Goal: Task Accomplishment & Management: Use online tool/utility

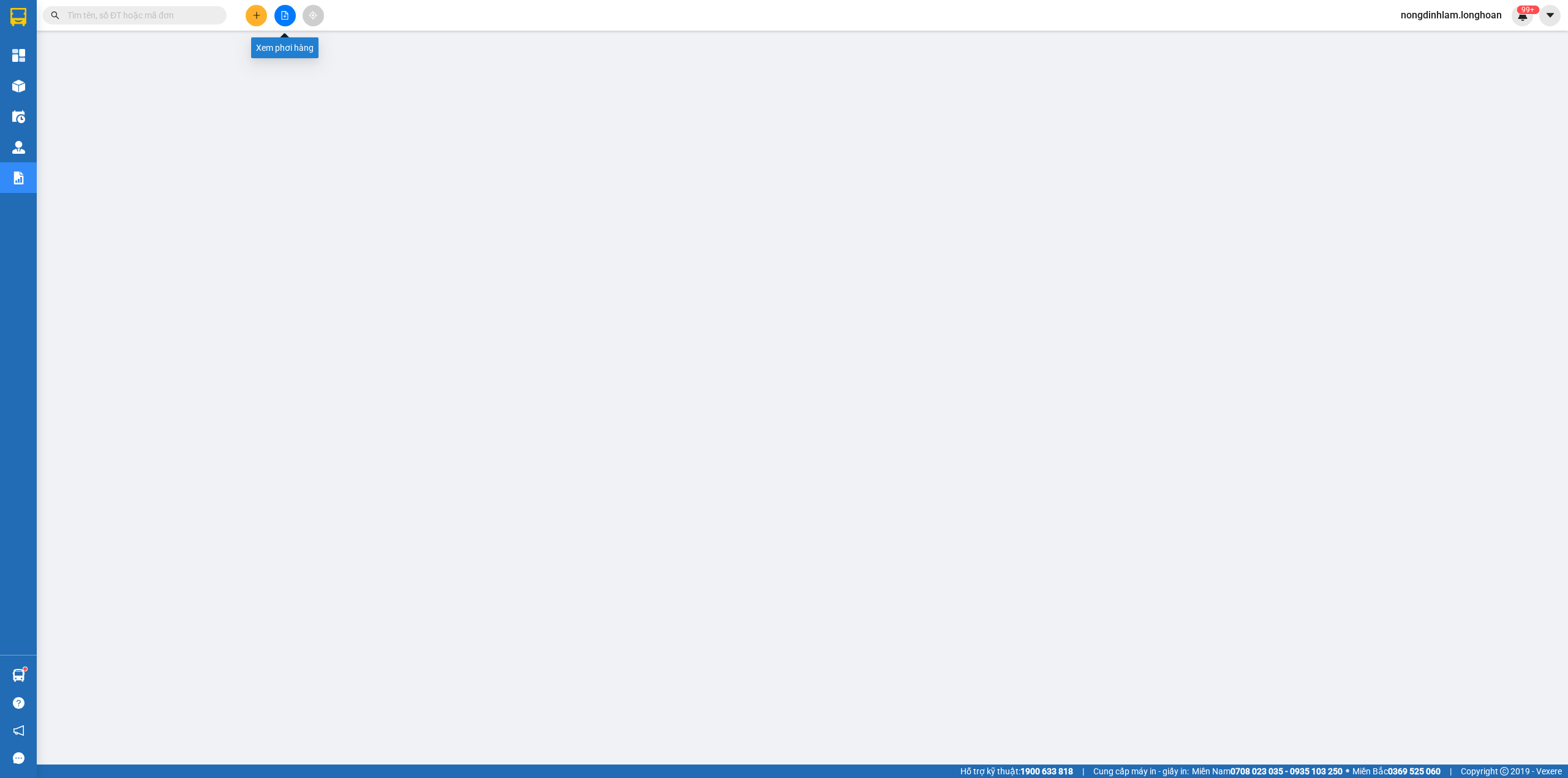
click at [284, 15] on icon "file-add" at bounding box center [285, 15] width 9 height 9
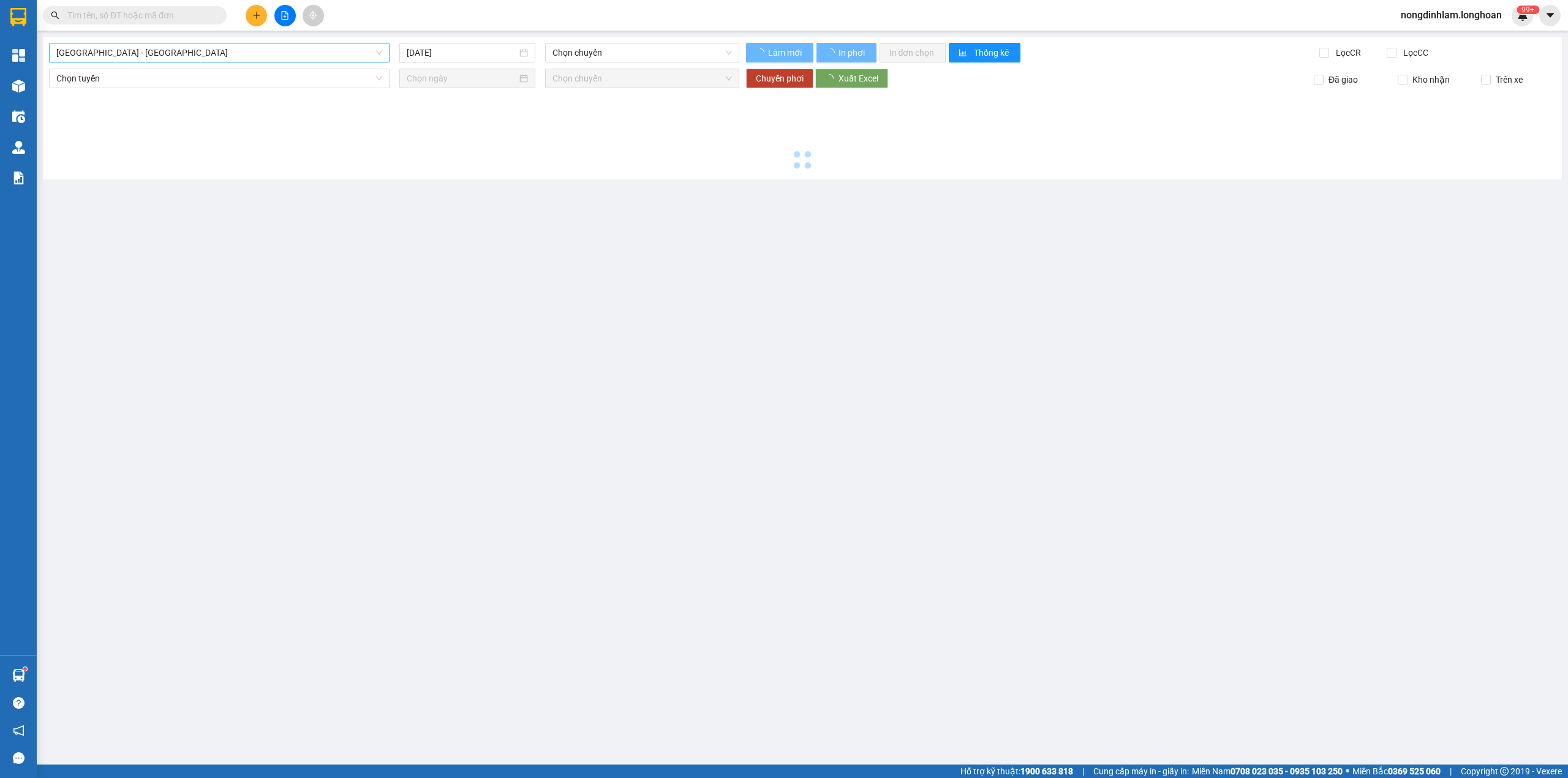
click at [249, 47] on span "[GEOGRAPHIC_DATA] - [GEOGRAPHIC_DATA]" at bounding box center [219, 52] width 326 height 18
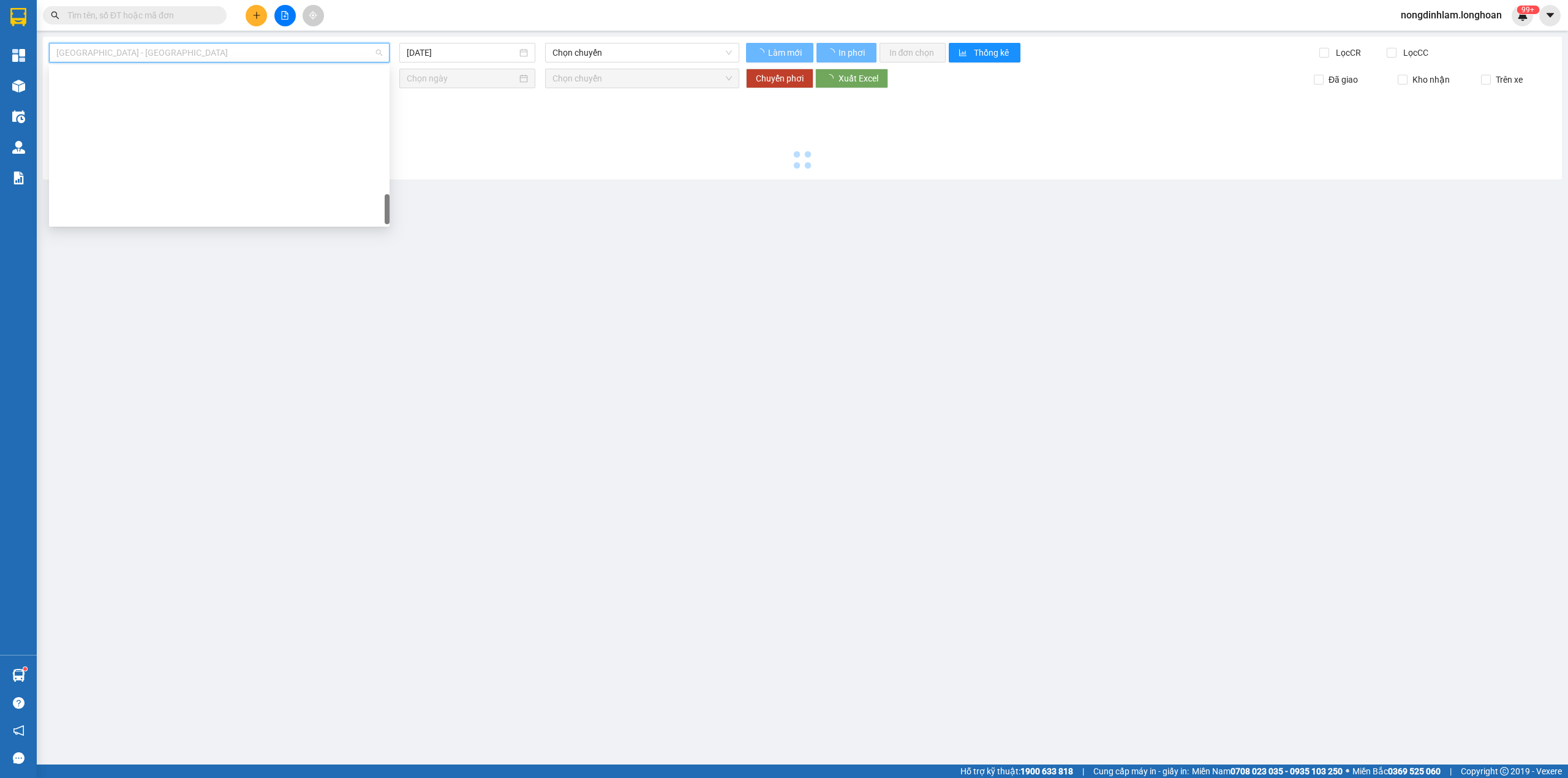
scroll to position [863, 0]
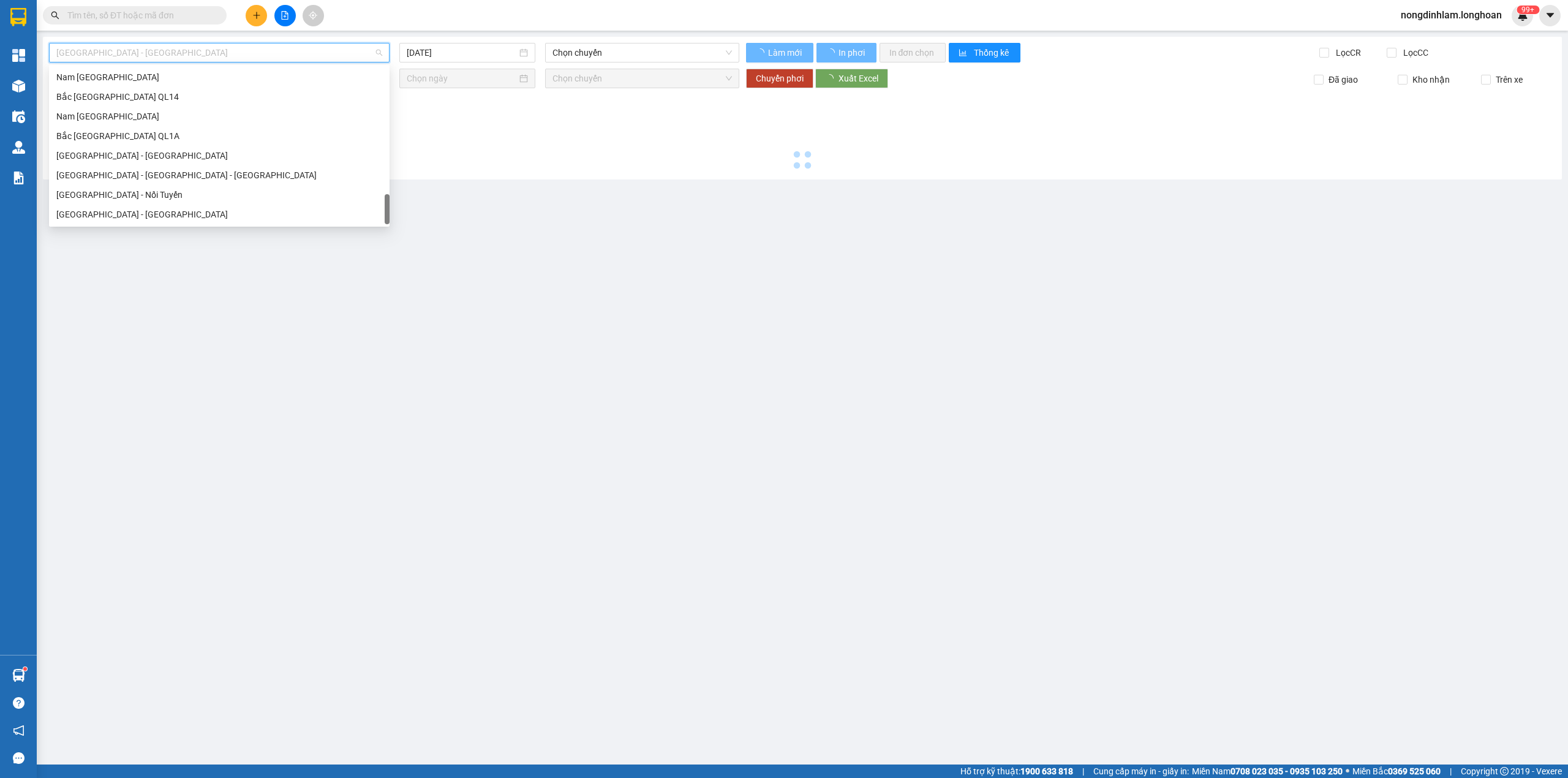
type input "[DATE]"
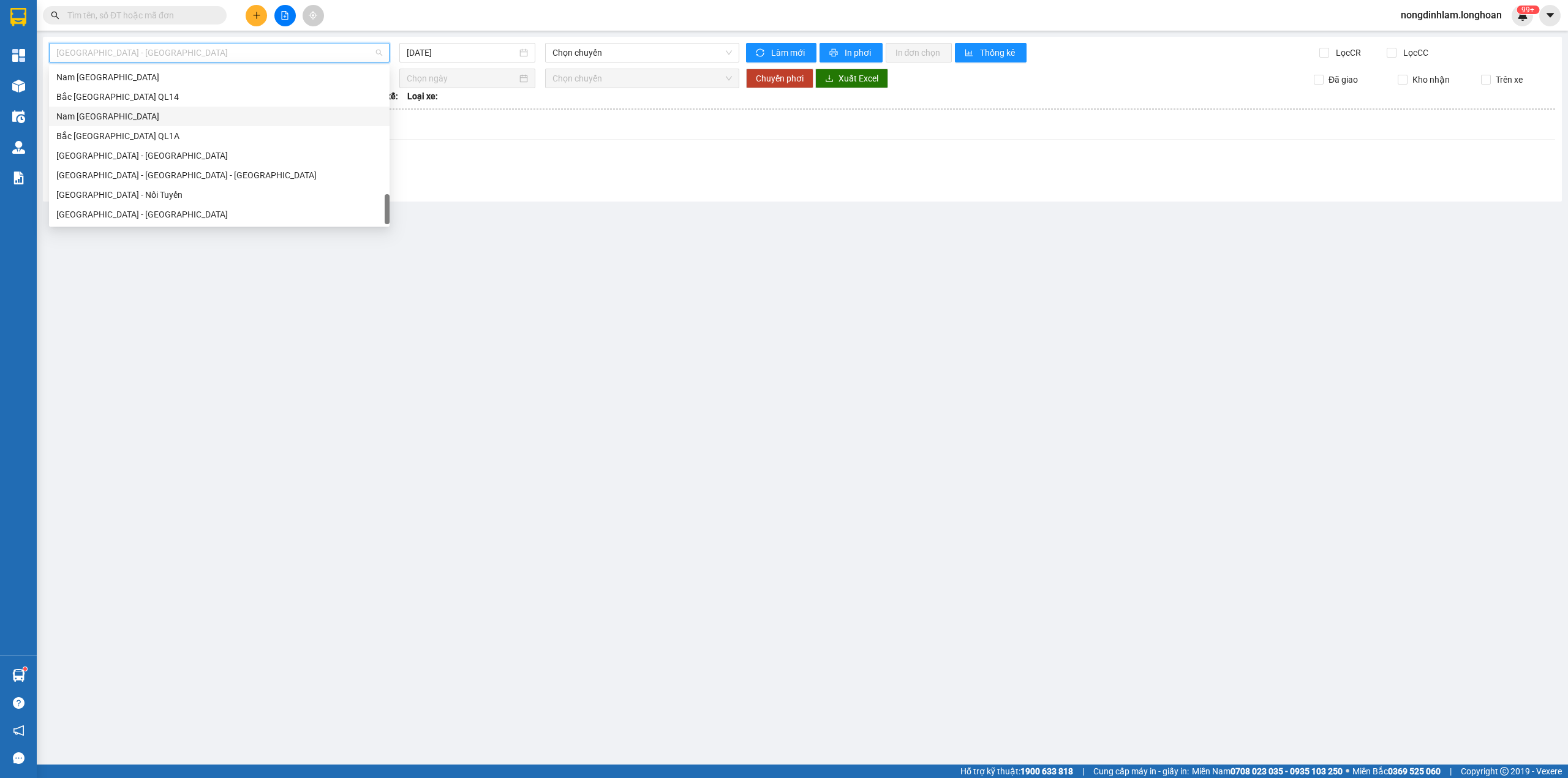
click at [141, 111] on div "Nam [GEOGRAPHIC_DATA]" at bounding box center [219, 116] width 326 height 13
type input "[DATE]"
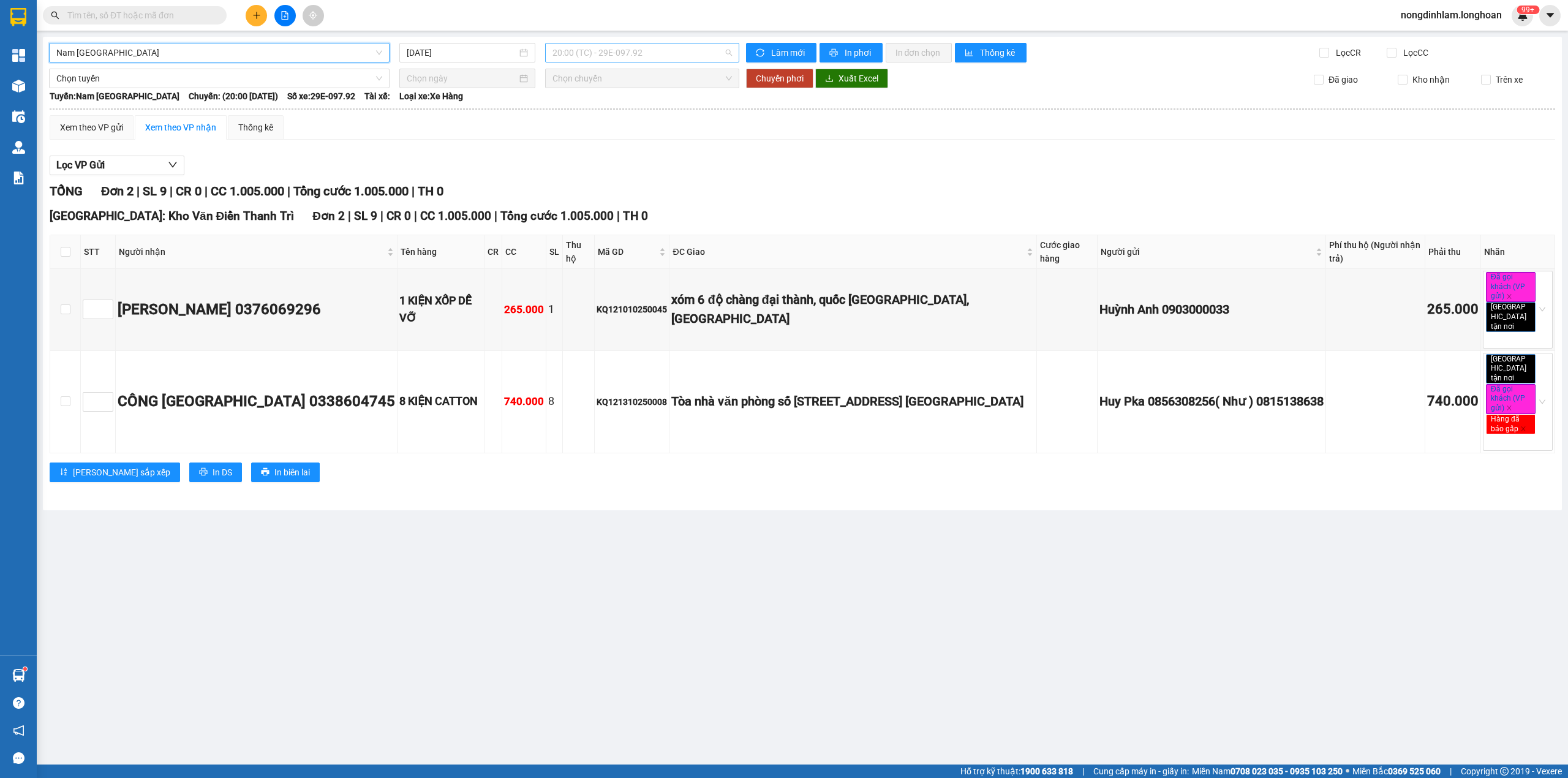
click at [652, 55] on span "20:00 (TC) - 29E-097.92" at bounding box center [642, 52] width 180 height 18
click at [652, 57] on span "20:00 (TC) - 29E-097.92" at bounding box center [642, 52] width 180 height 18
click at [277, 55] on span "Nam [GEOGRAPHIC_DATA]" at bounding box center [219, 52] width 326 height 18
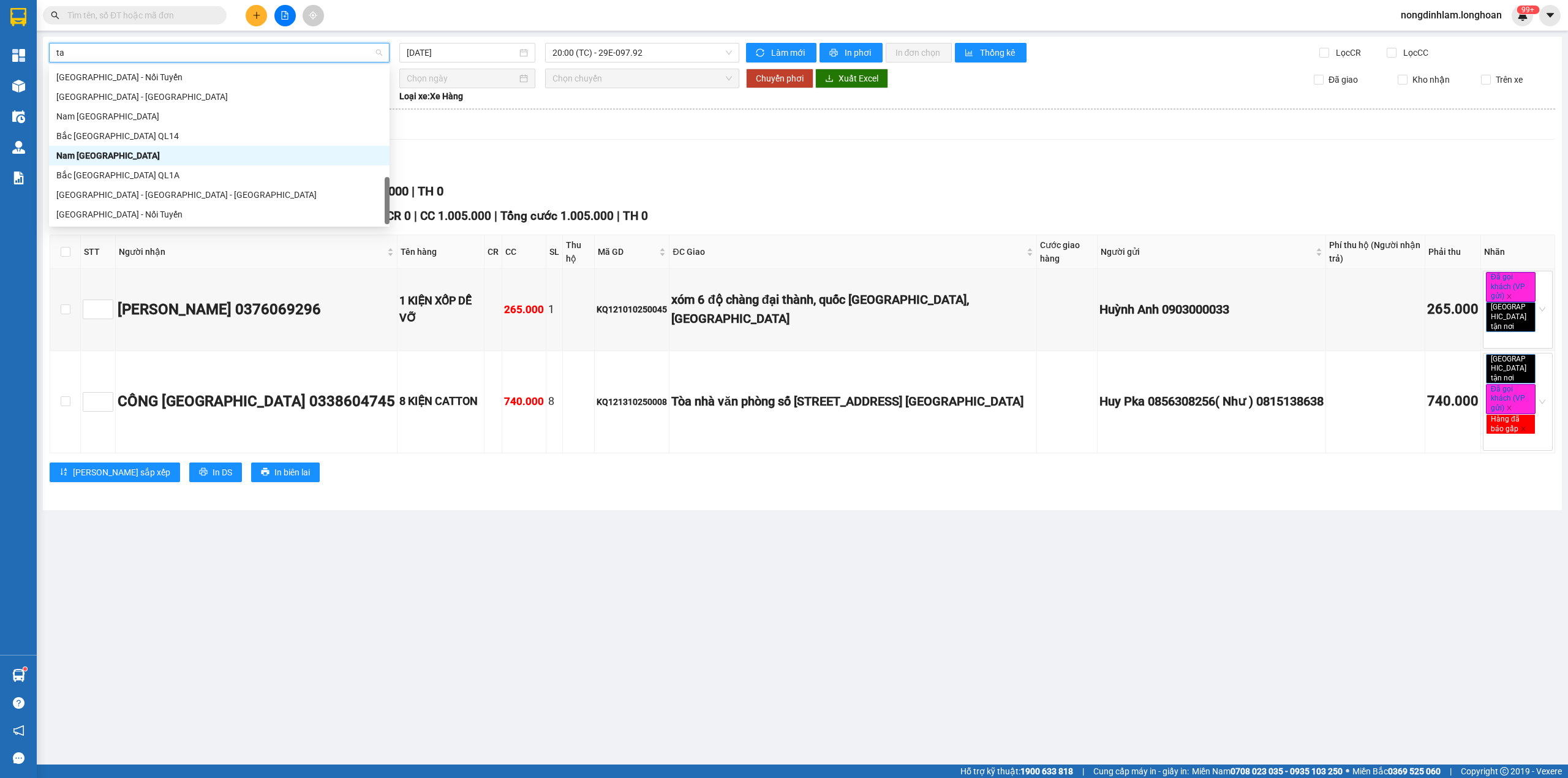
scroll to position [20, 0]
type input "tân"
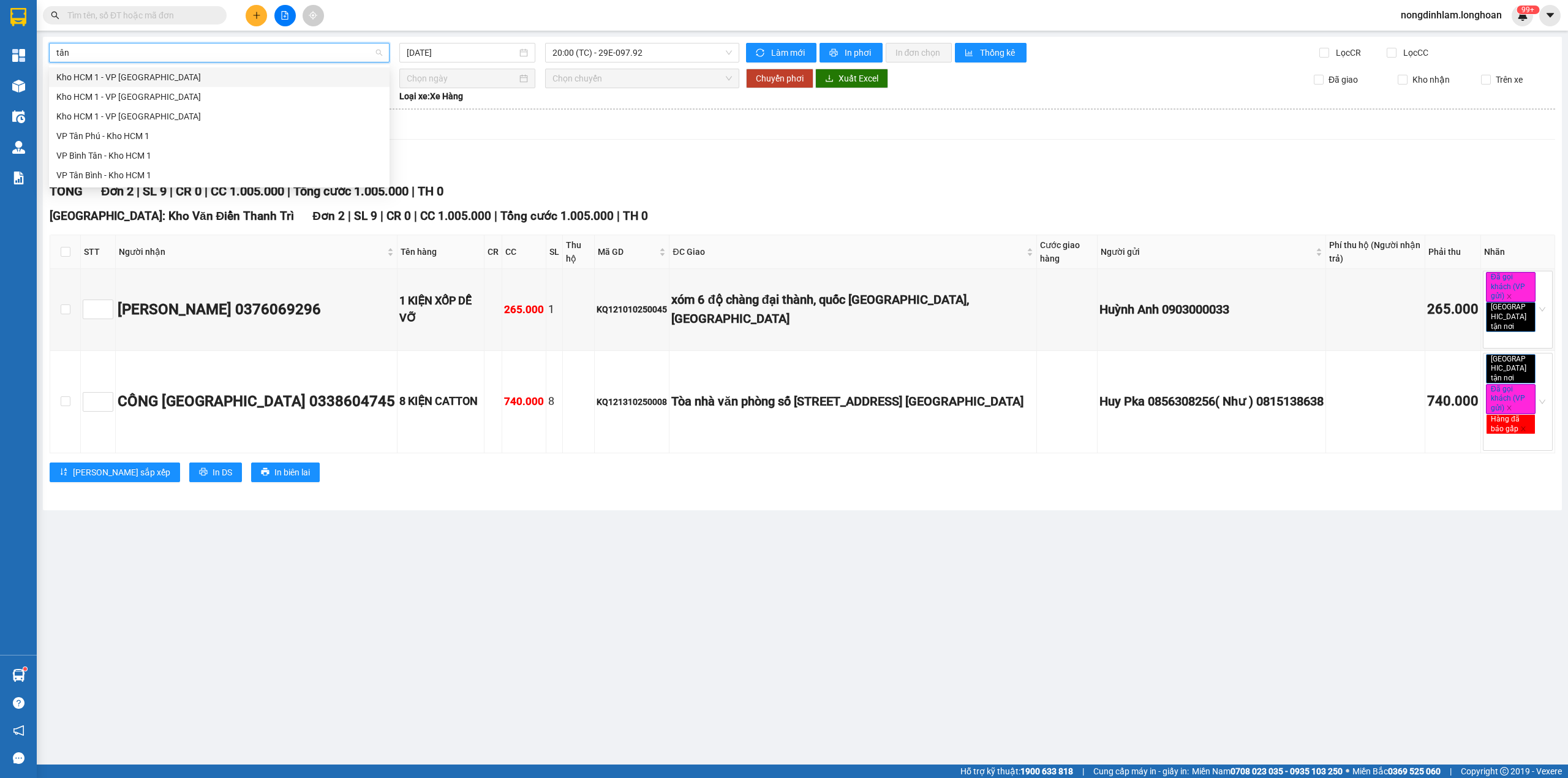
scroll to position [0, 0]
click at [142, 133] on div "VP Tân Phú - Kho HCM 1" at bounding box center [219, 136] width 326 height 13
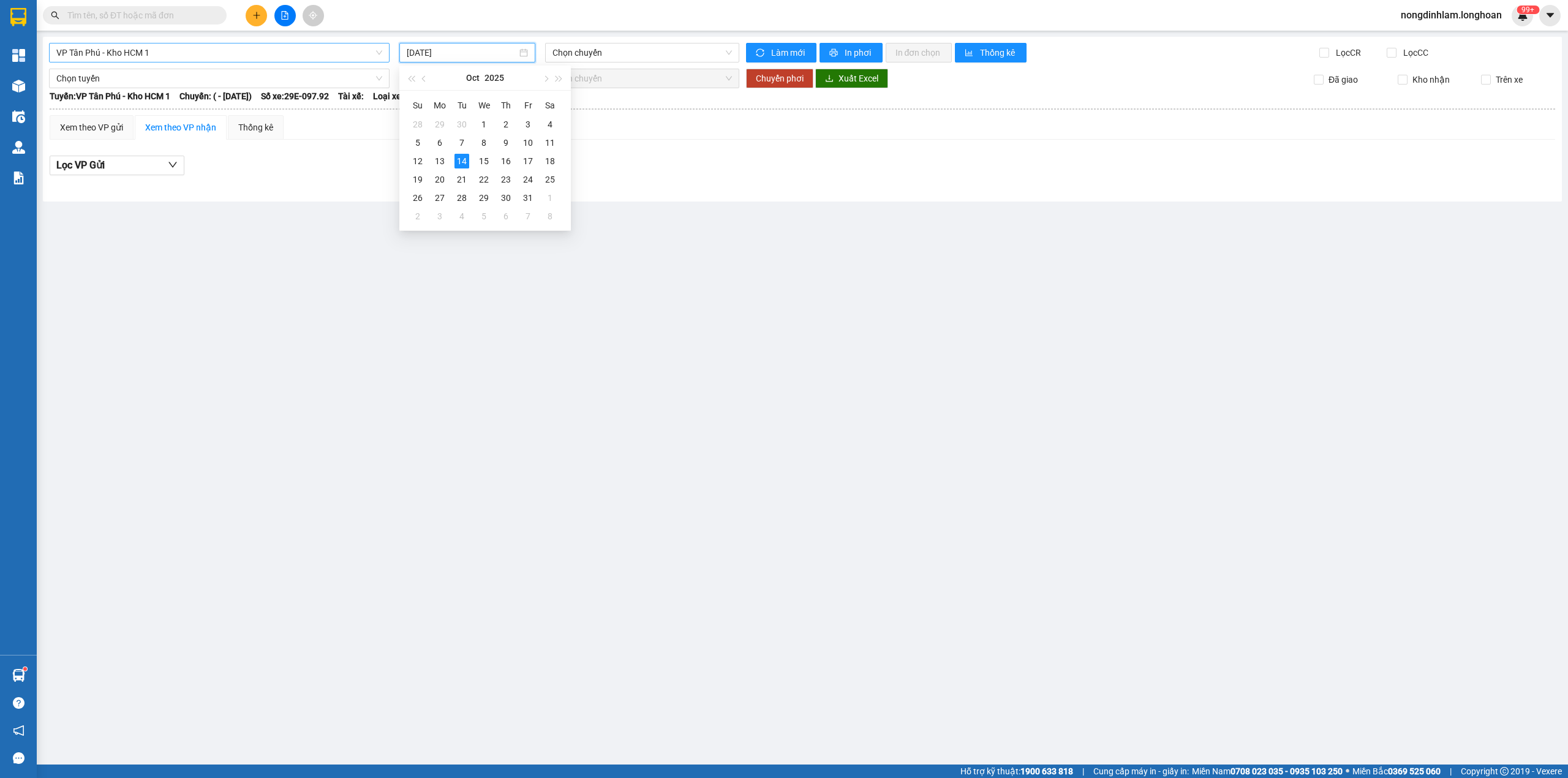
click at [452, 57] on input "[DATE]" at bounding box center [462, 52] width 110 height 13
click at [441, 158] on div "13" at bounding box center [440, 161] width 15 height 15
type input "[DATE]"
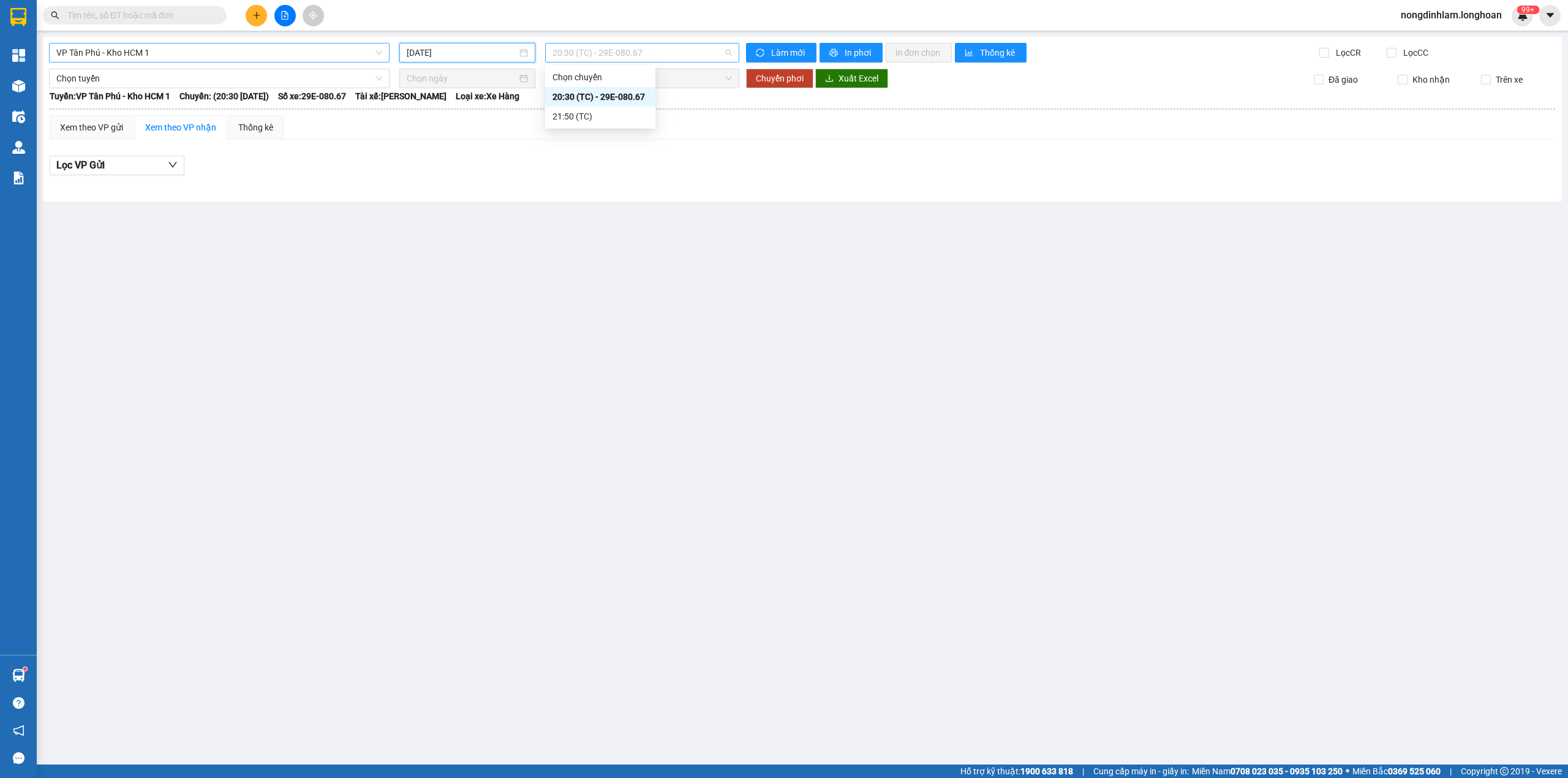
click at [618, 54] on span "20:30 (TC) - 29E-080.67" at bounding box center [642, 52] width 180 height 18
click at [617, 116] on div "21:50 (TC)" at bounding box center [600, 116] width 96 height 13
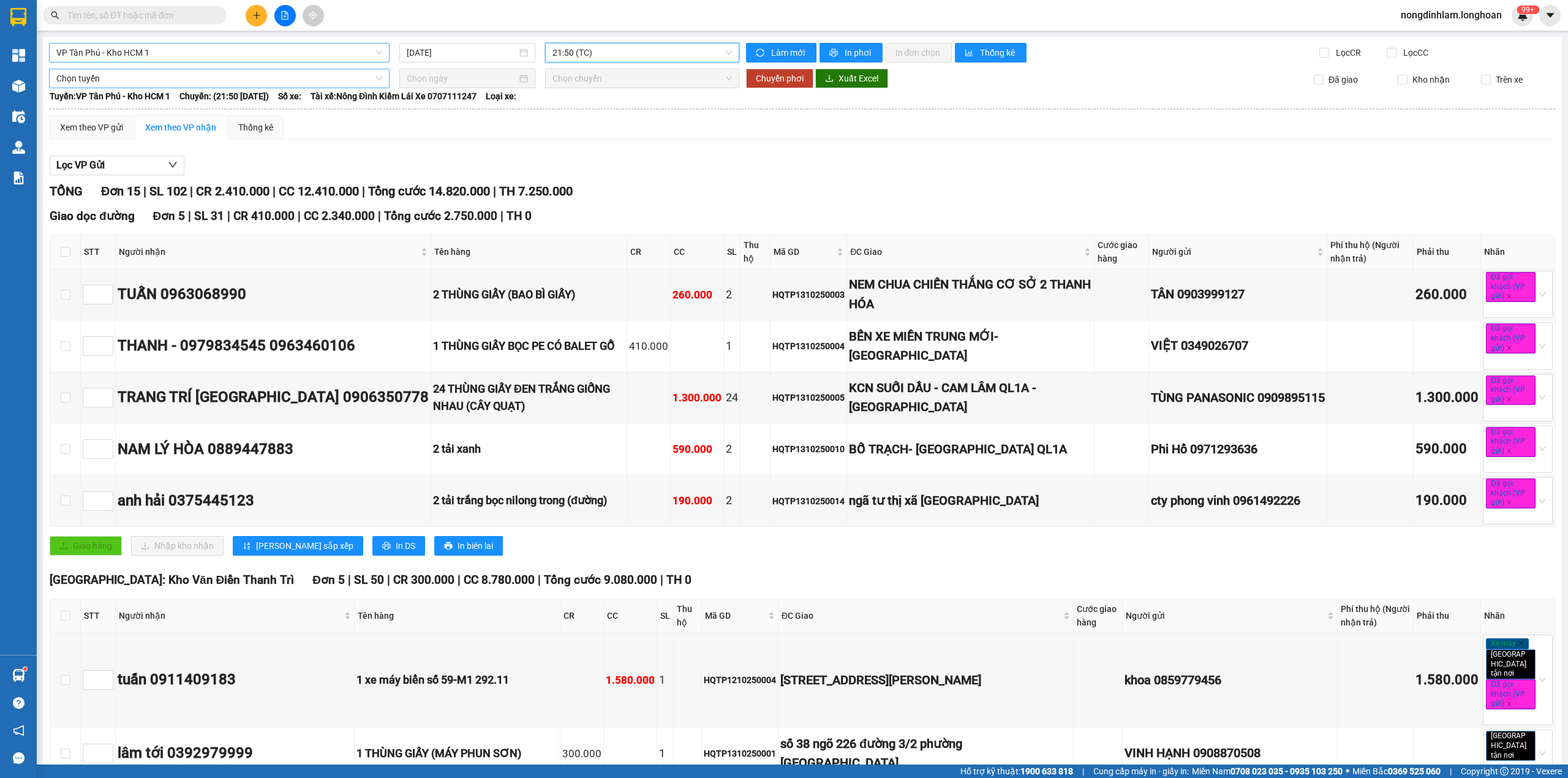
click at [267, 76] on span "Chọn tuyến" at bounding box center [219, 78] width 326 height 18
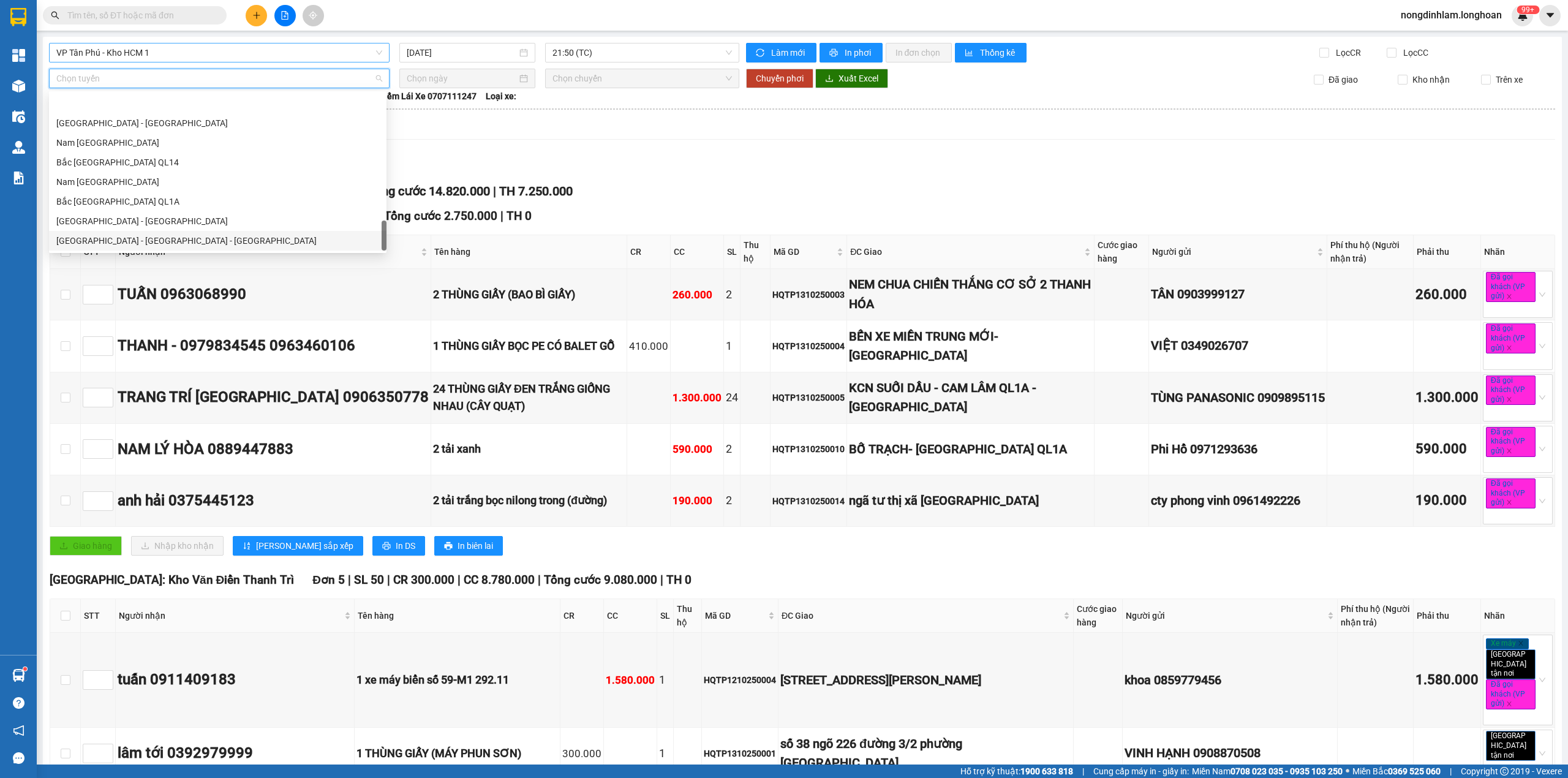
scroll to position [863, 0]
click at [145, 138] on div "Nam [GEOGRAPHIC_DATA]" at bounding box center [218, 143] width 323 height 13
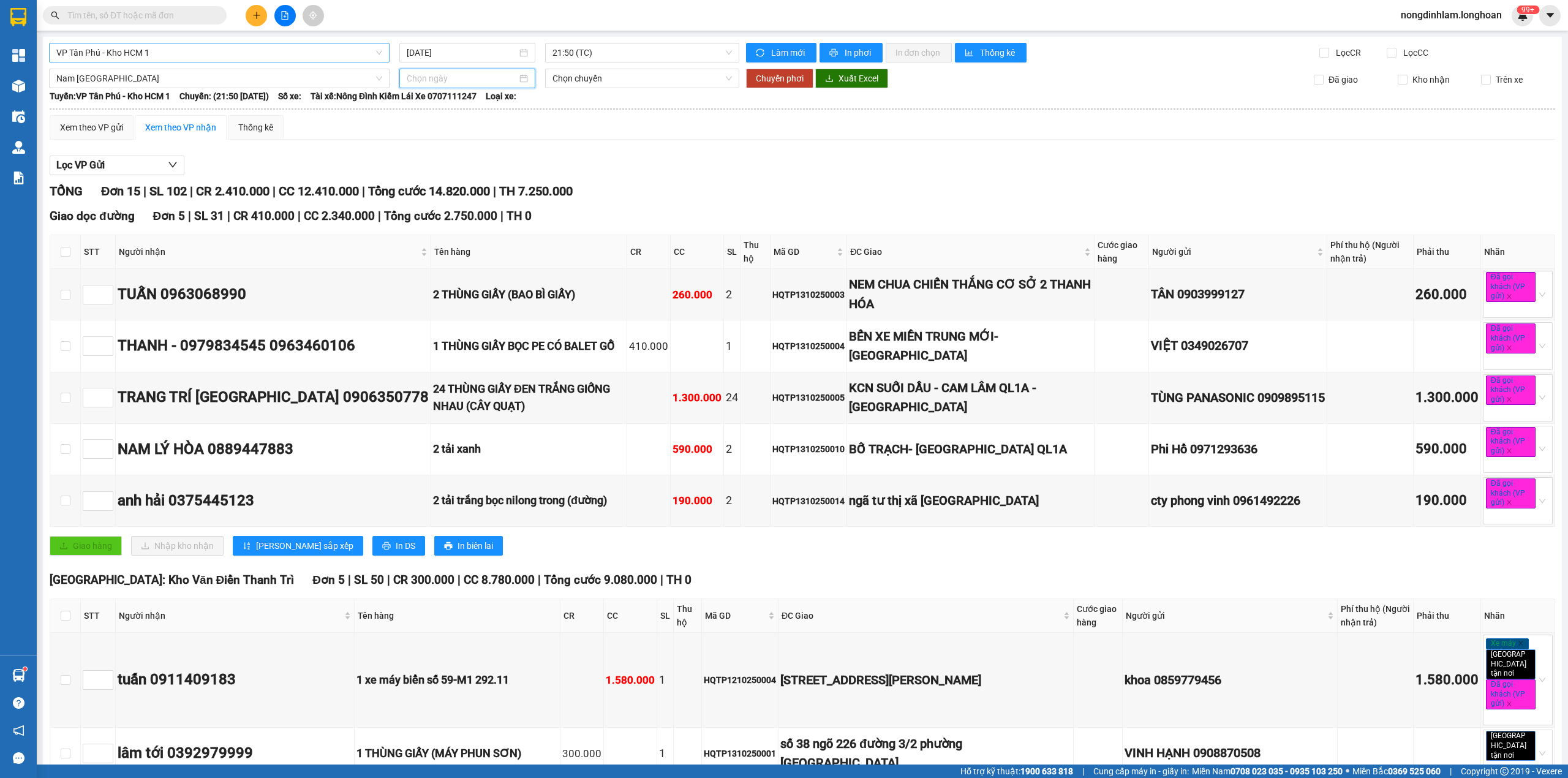
click at [458, 75] on input at bounding box center [462, 78] width 110 height 13
type input "[DATE]"
click at [461, 187] on div "14" at bounding box center [459, 187] width 15 height 15
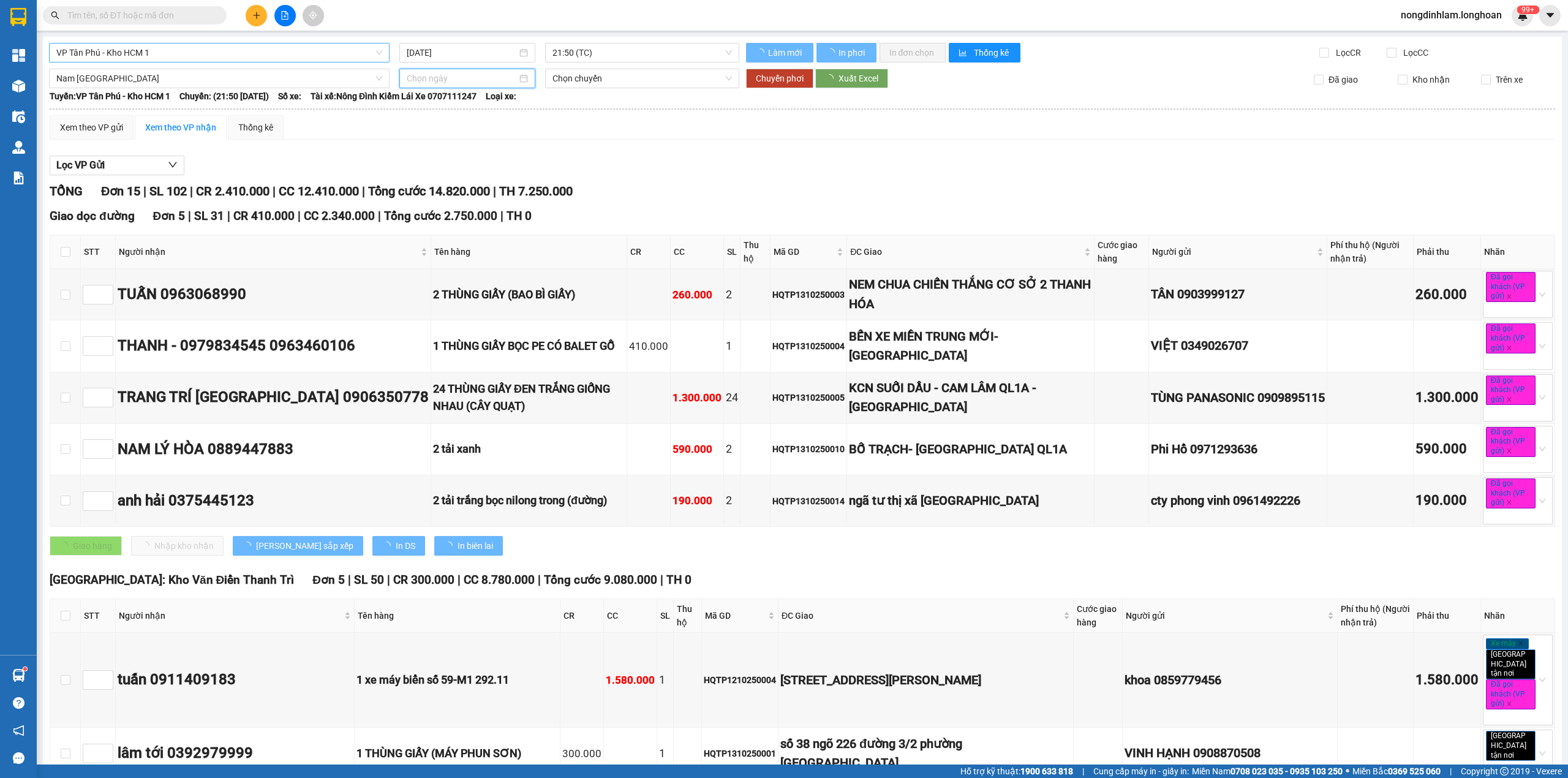
type input "[DATE]"
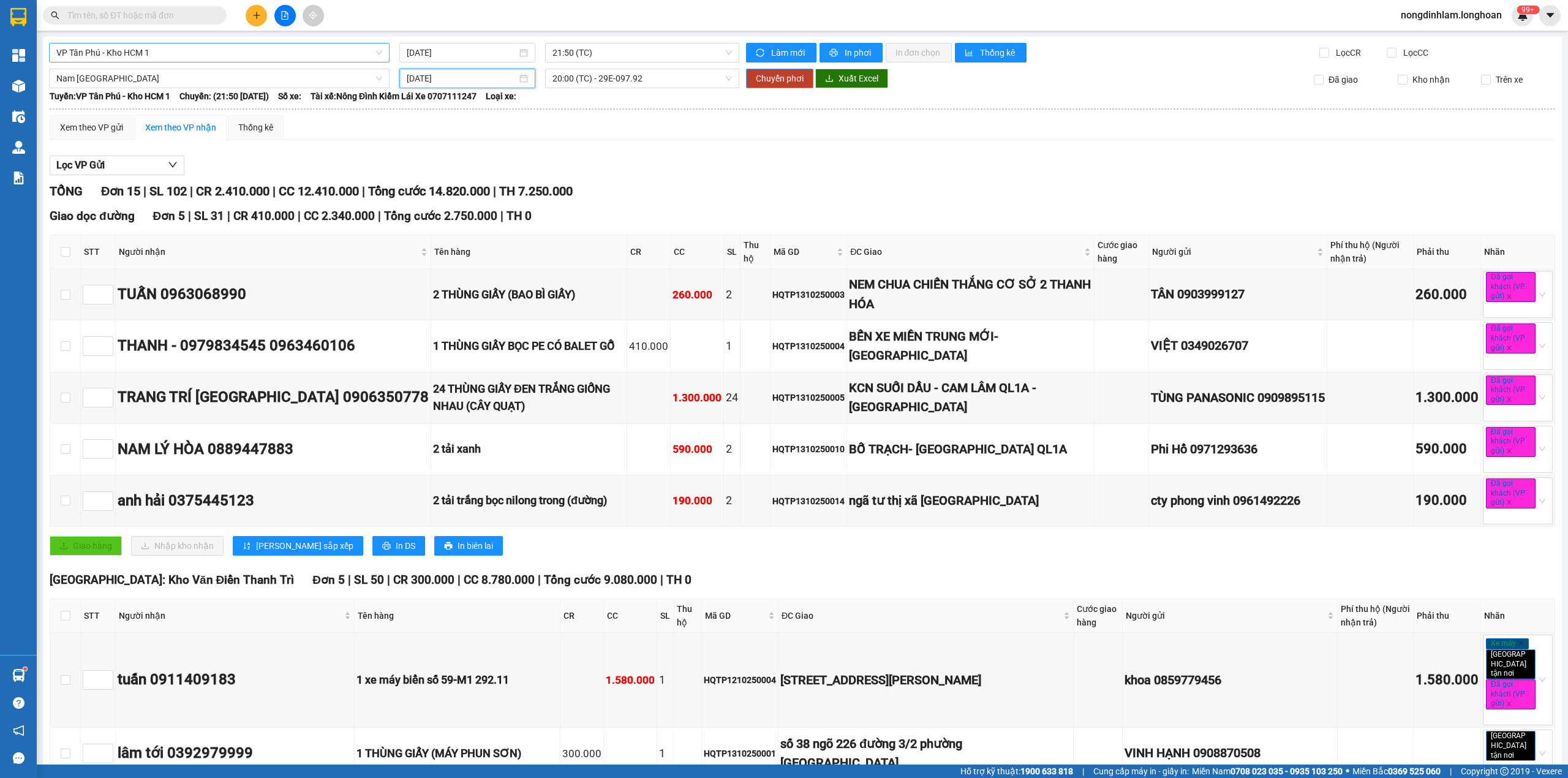
click at [773, 79] on span "Chuyển phơi" at bounding box center [779, 78] width 48 height 13
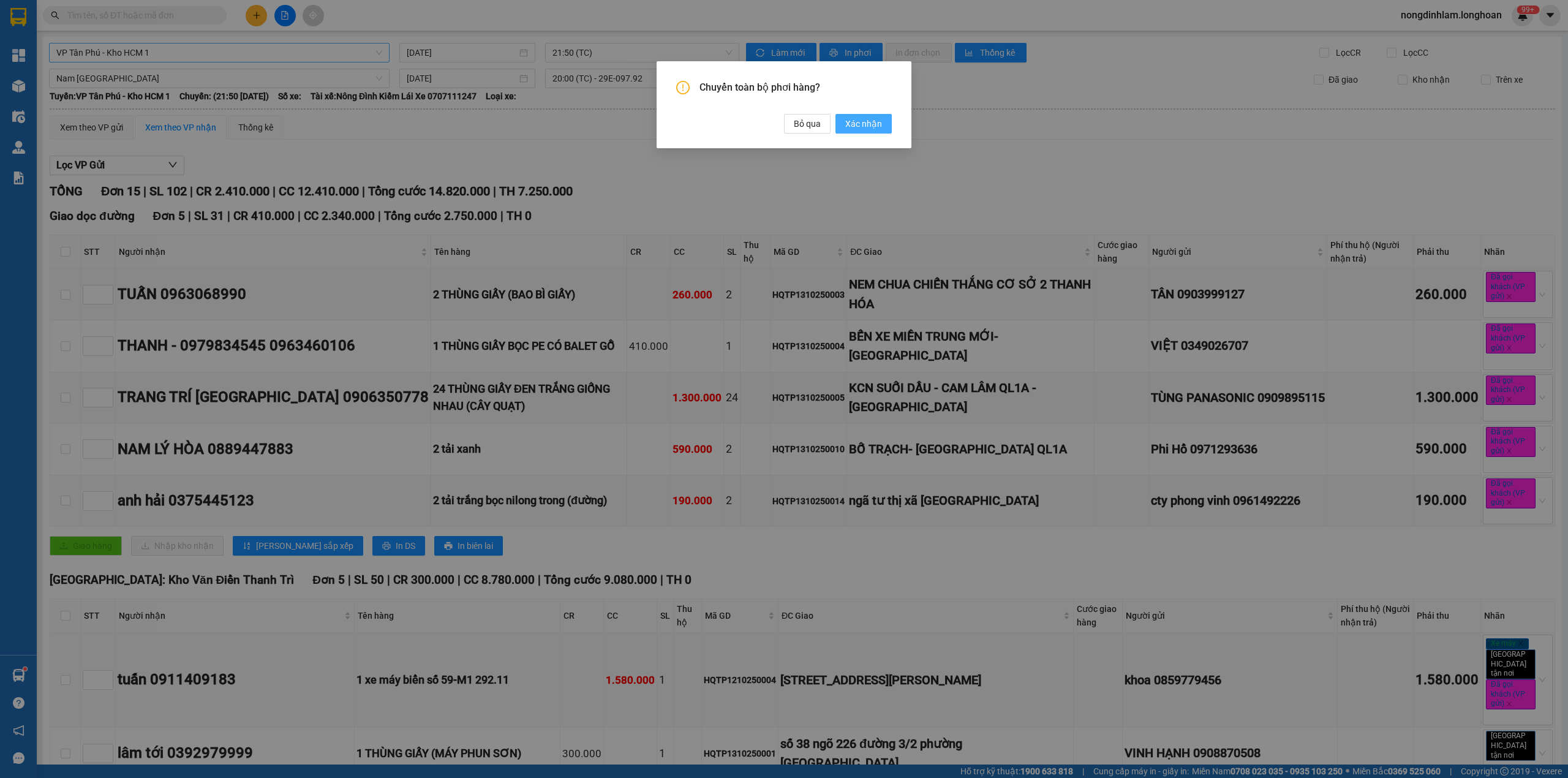
click at [858, 117] on span "Xác nhận" at bounding box center [864, 124] width 37 height 13
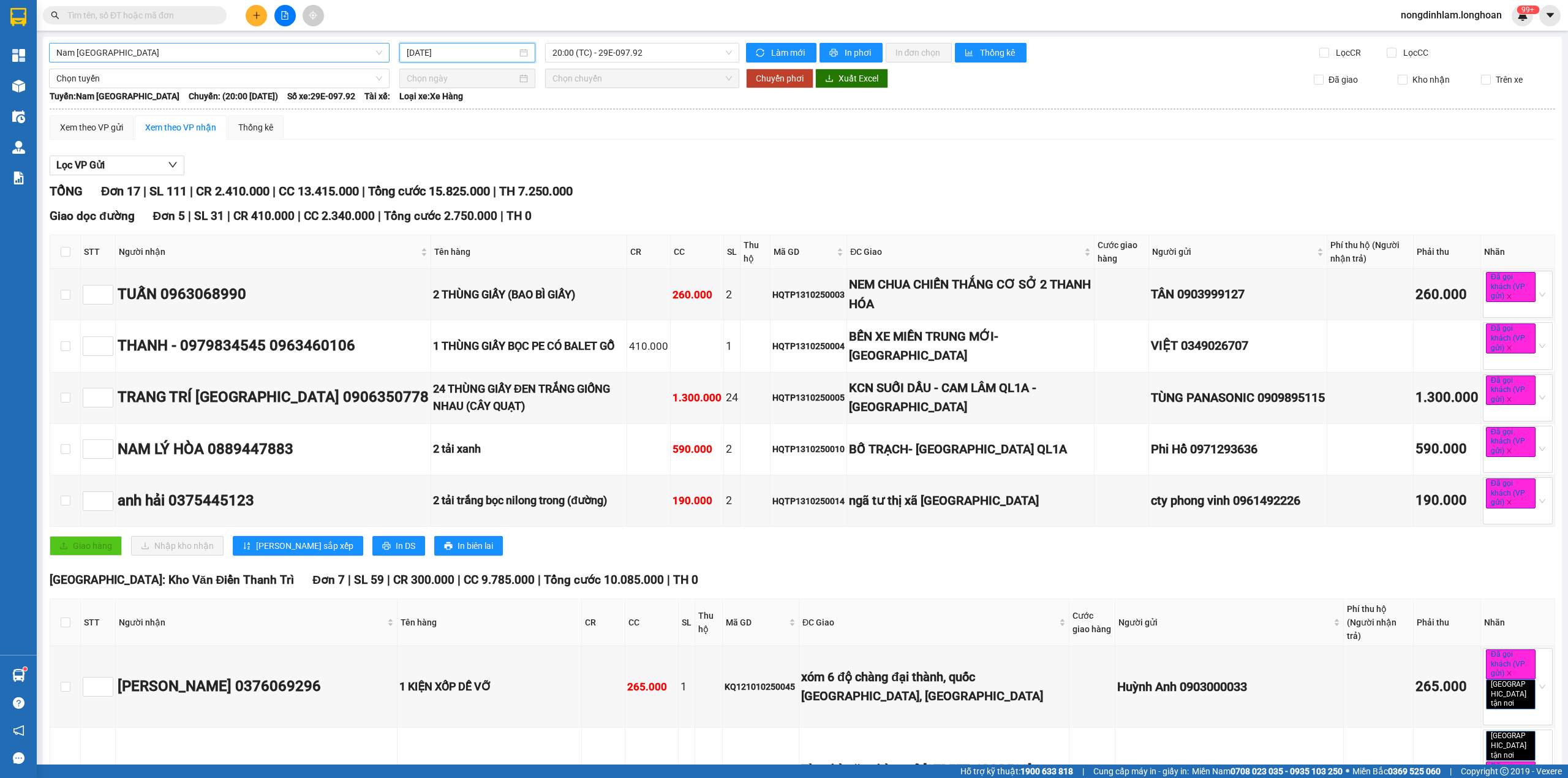
click at [483, 49] on input "[DATE]" at bounding box center [462, 52] width 110 height 13
click at [441, 158] on div "13" at bounding box center [437, 161] width 15 height 15
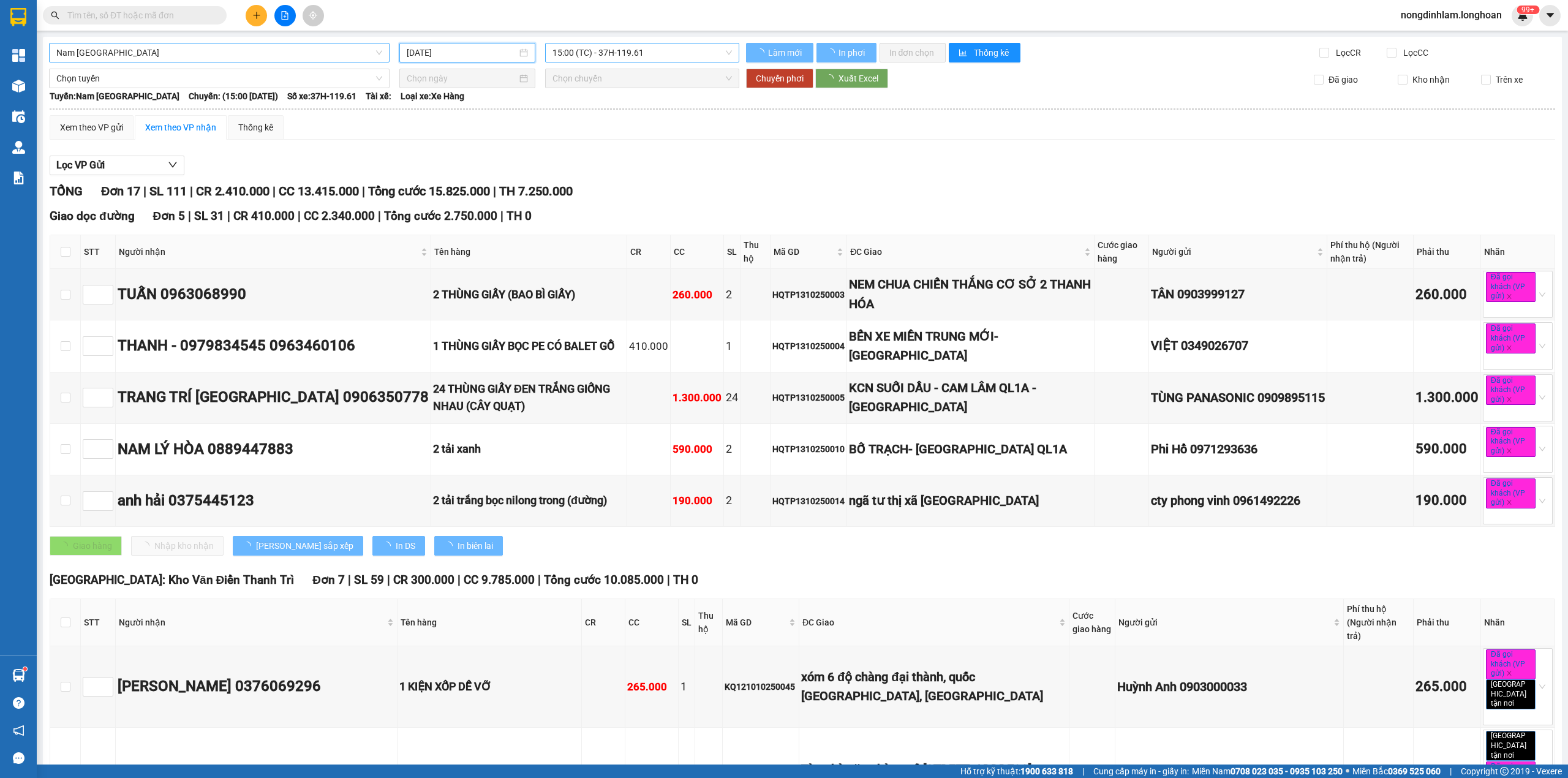
type input "[DATE]"
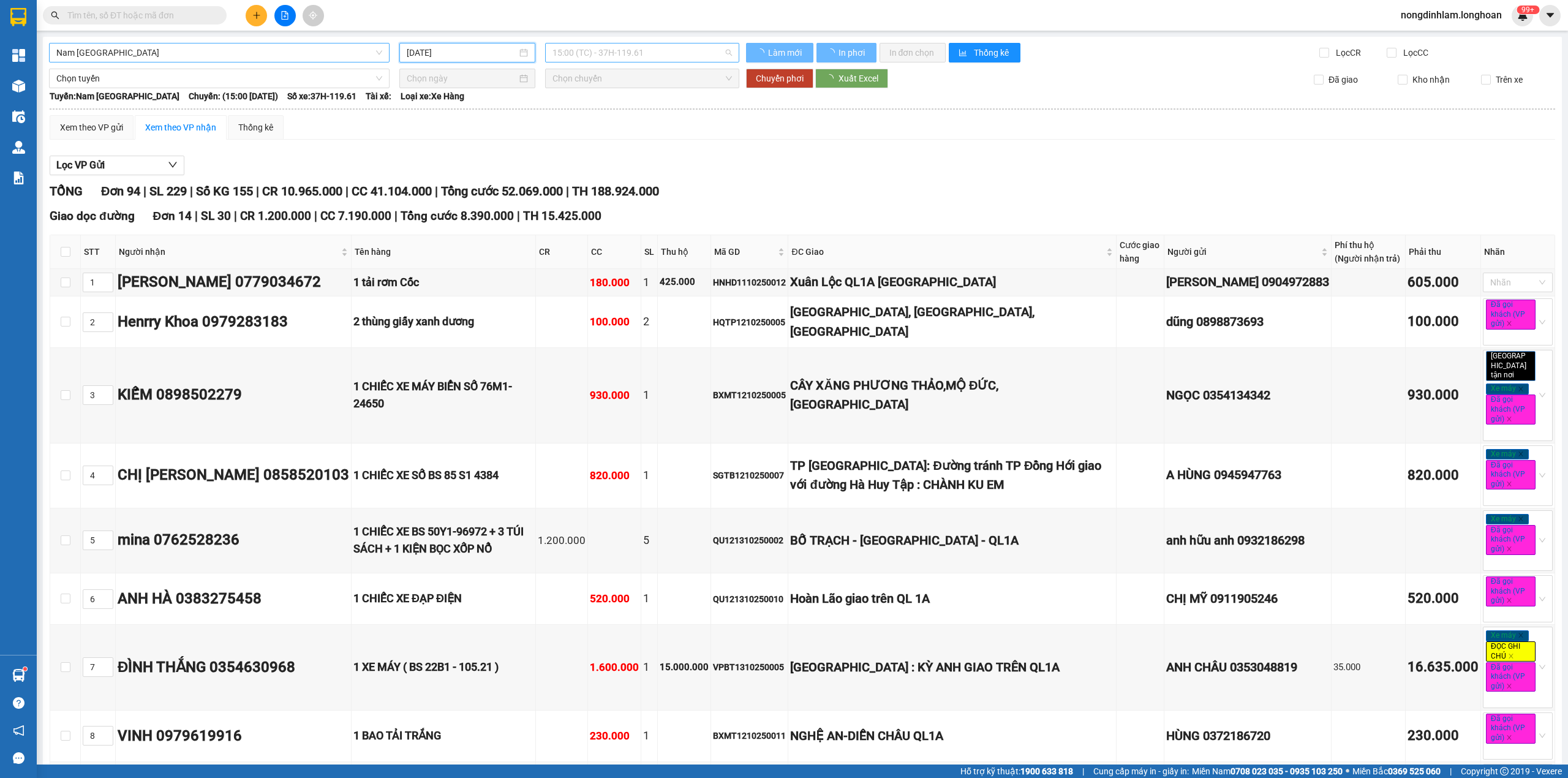
click at [653, 52] on span "15:00 (TC) - 37H-119.61" at bounding box center [642, 52] width 180 height 18
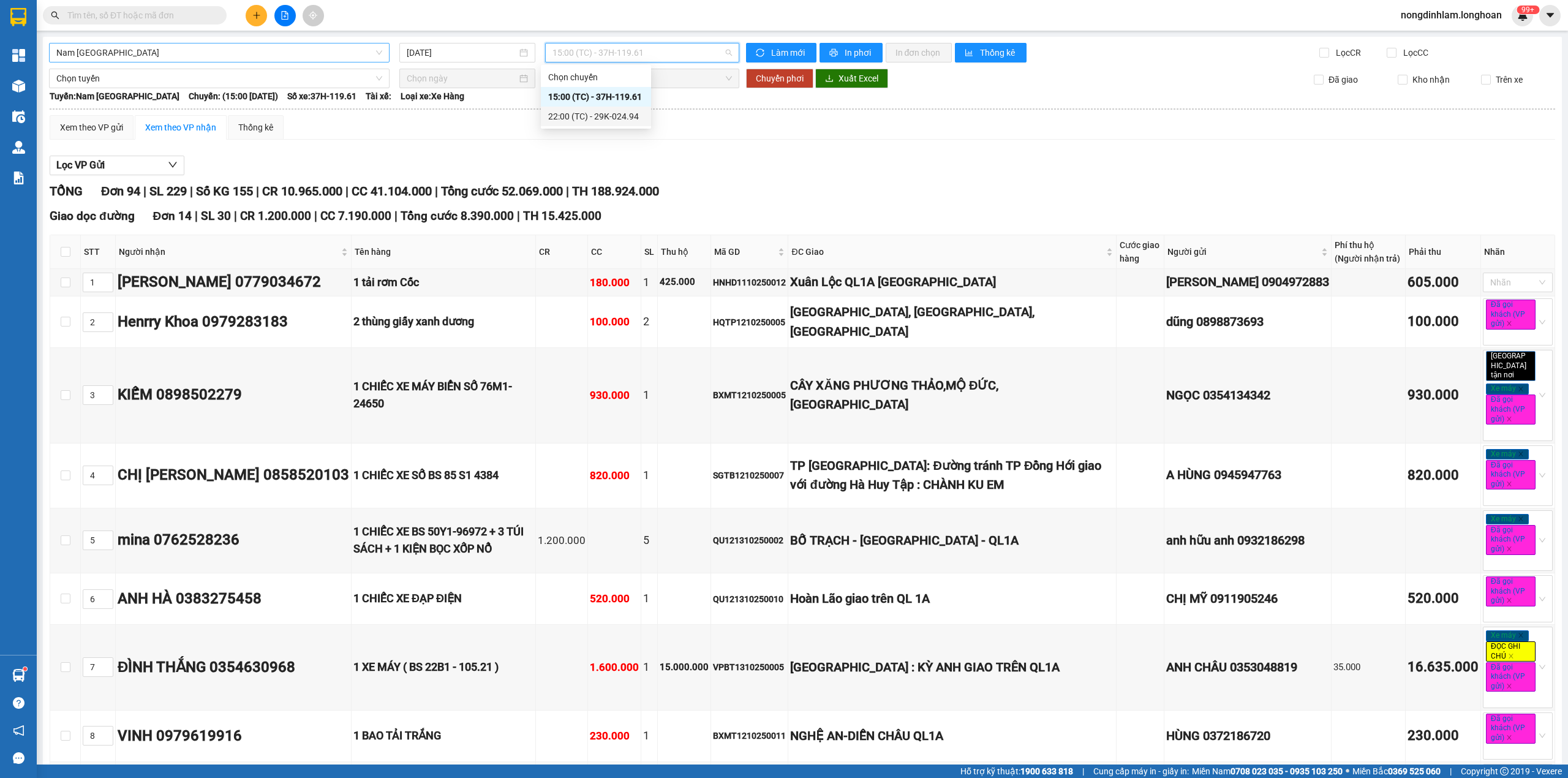
click at [615, 113] on div "22:00 (TC) - 29K-024.94" at bounding box center [596, 116] width 96 height 13
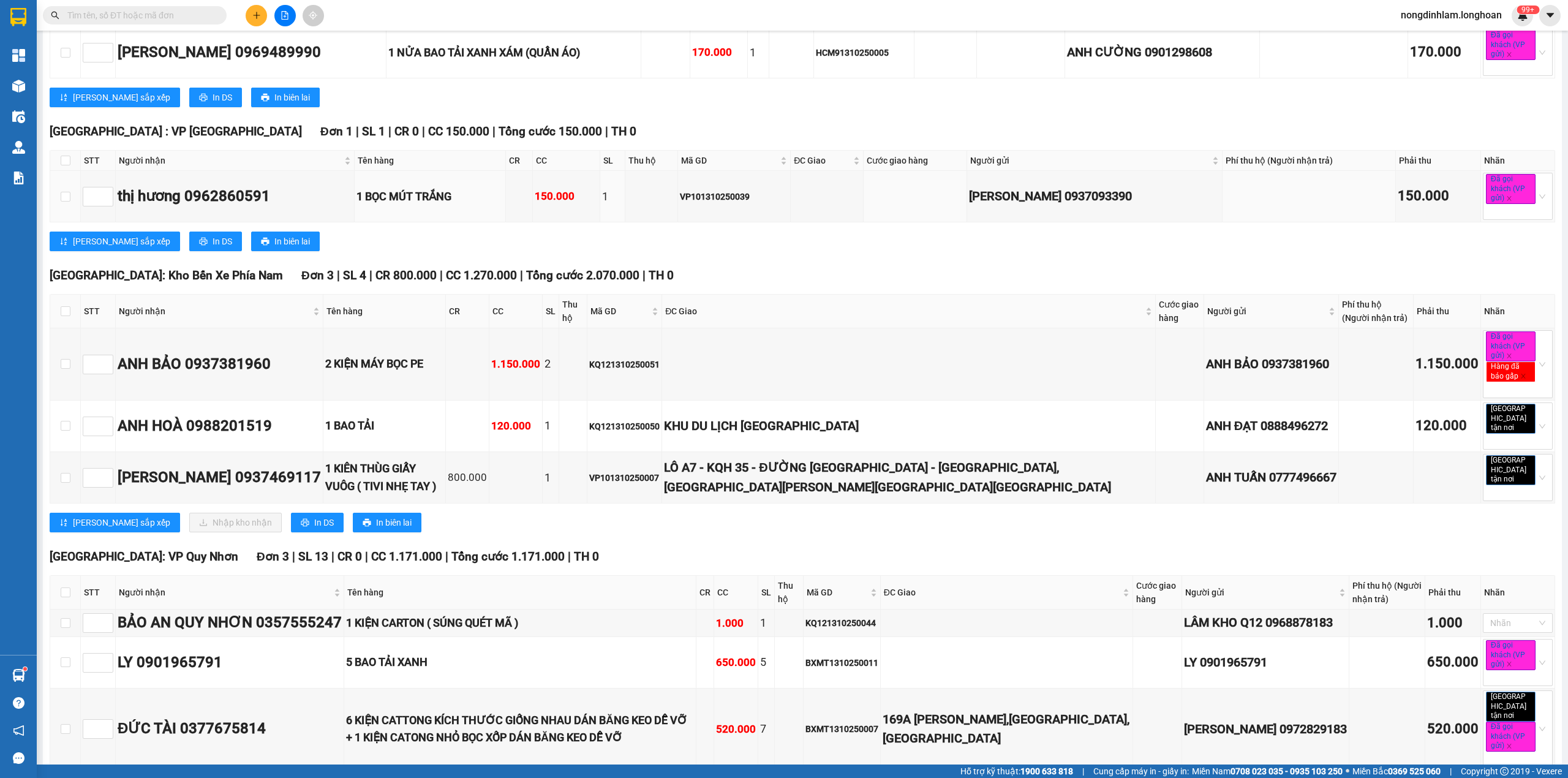
scroll to position [1143, 0]
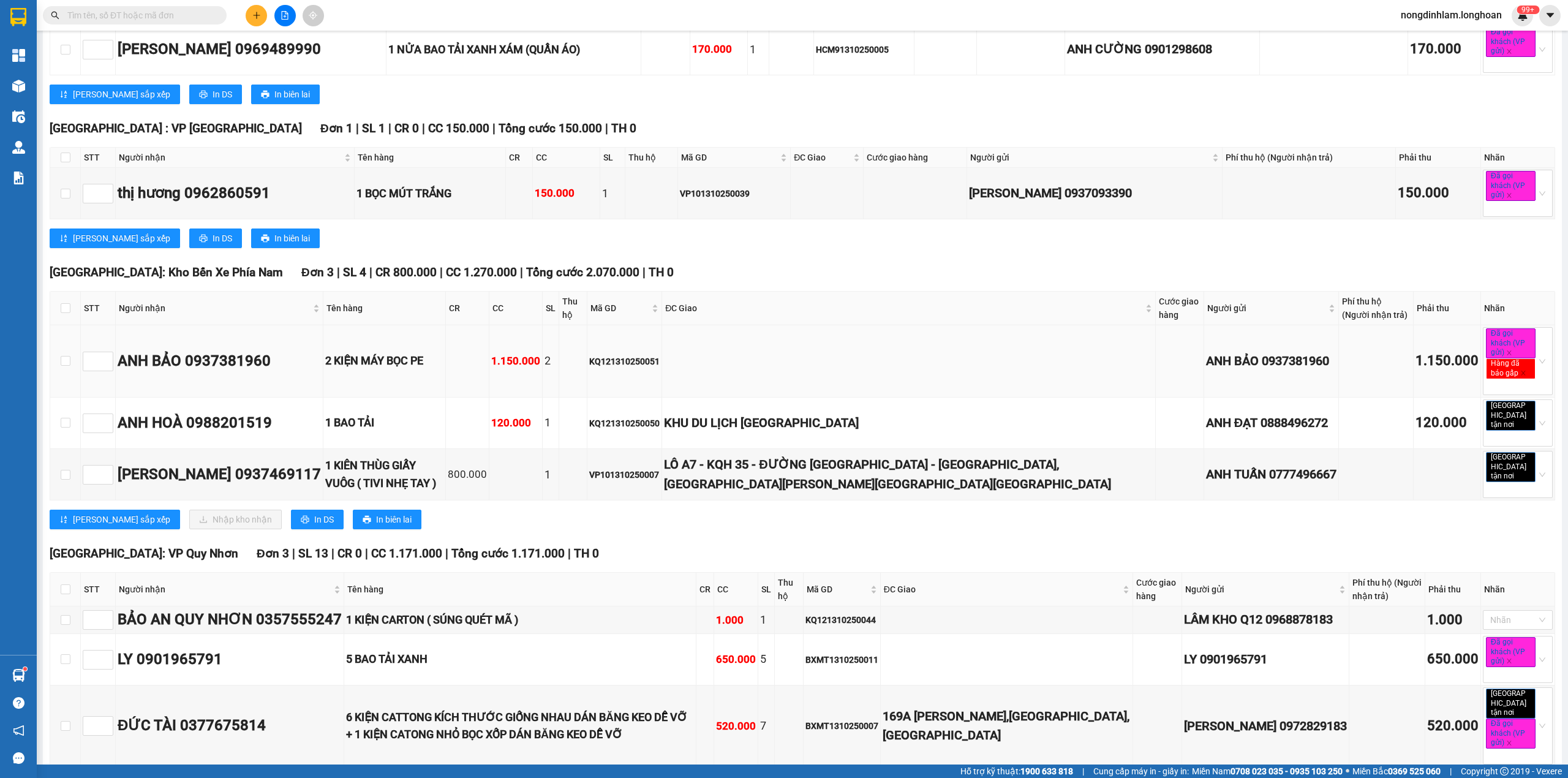
click at [660, 364] on div "KQ121310250051" at bounding box center [625, 361] width 71 height 13
copy div "KQ121310250051"
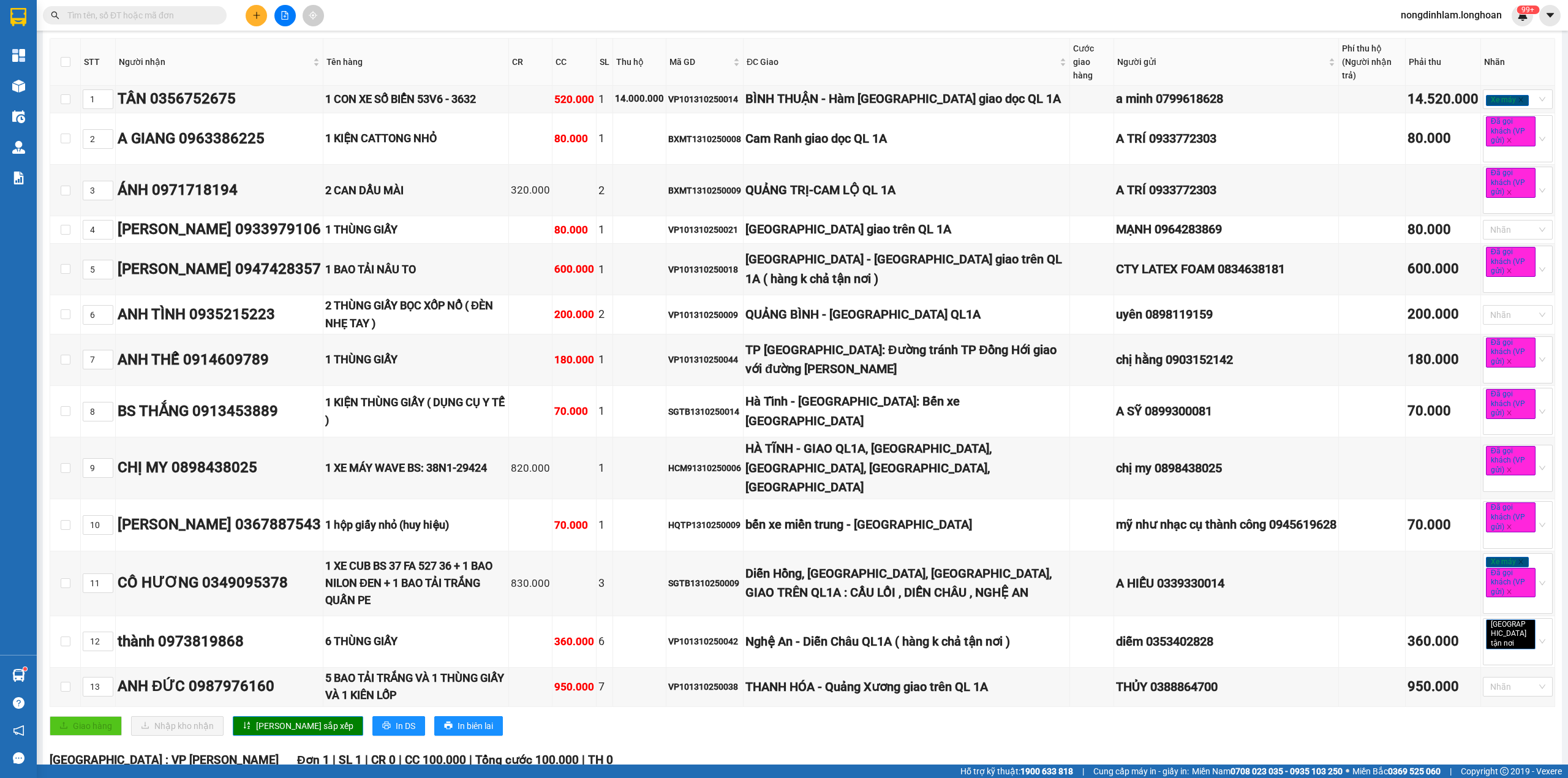
scroll to position [0, 0]
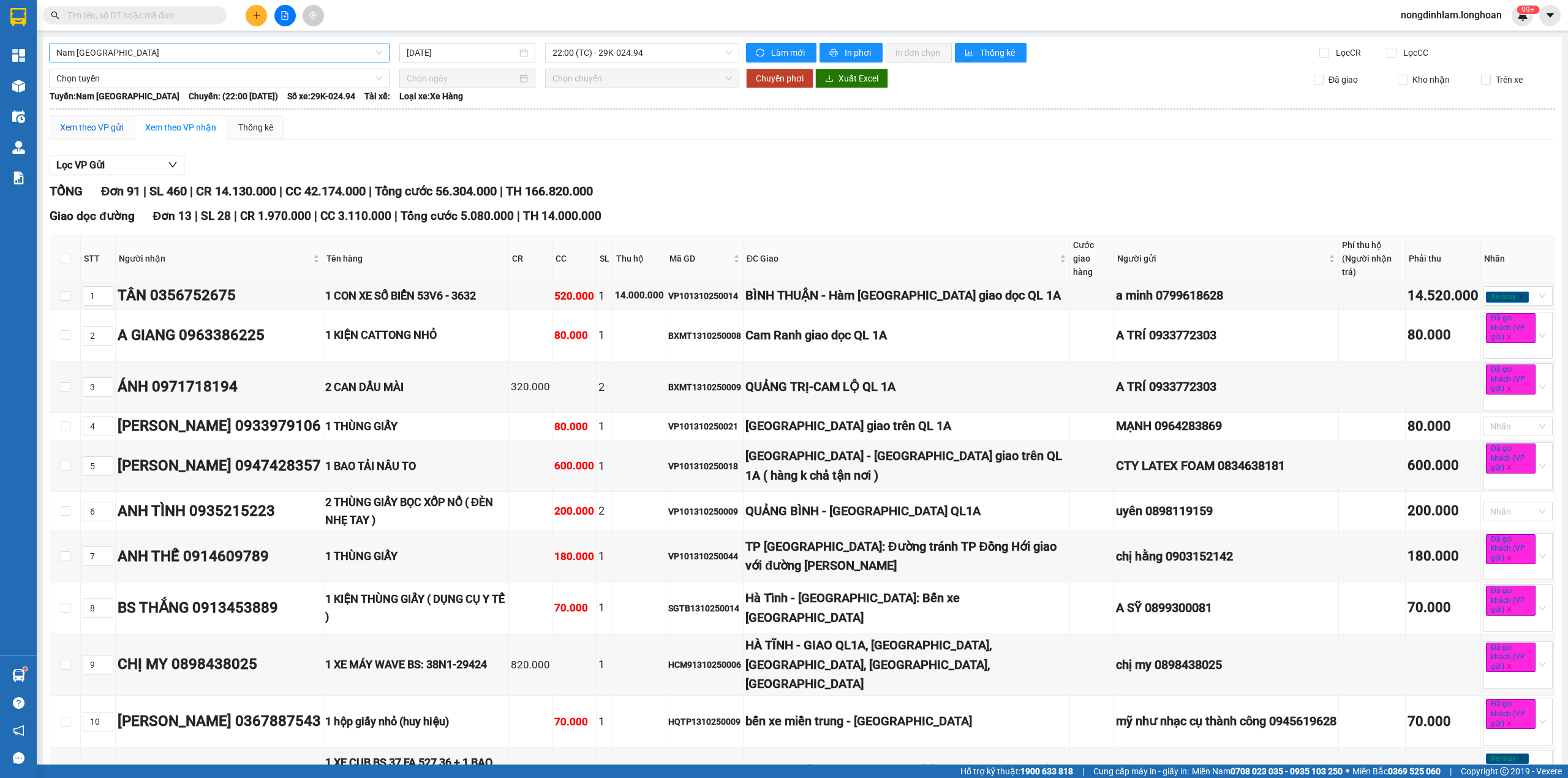
click at [89, 128] on div "Xem theo VP gửi" at bounding box center [92, 127] width 63 height 13
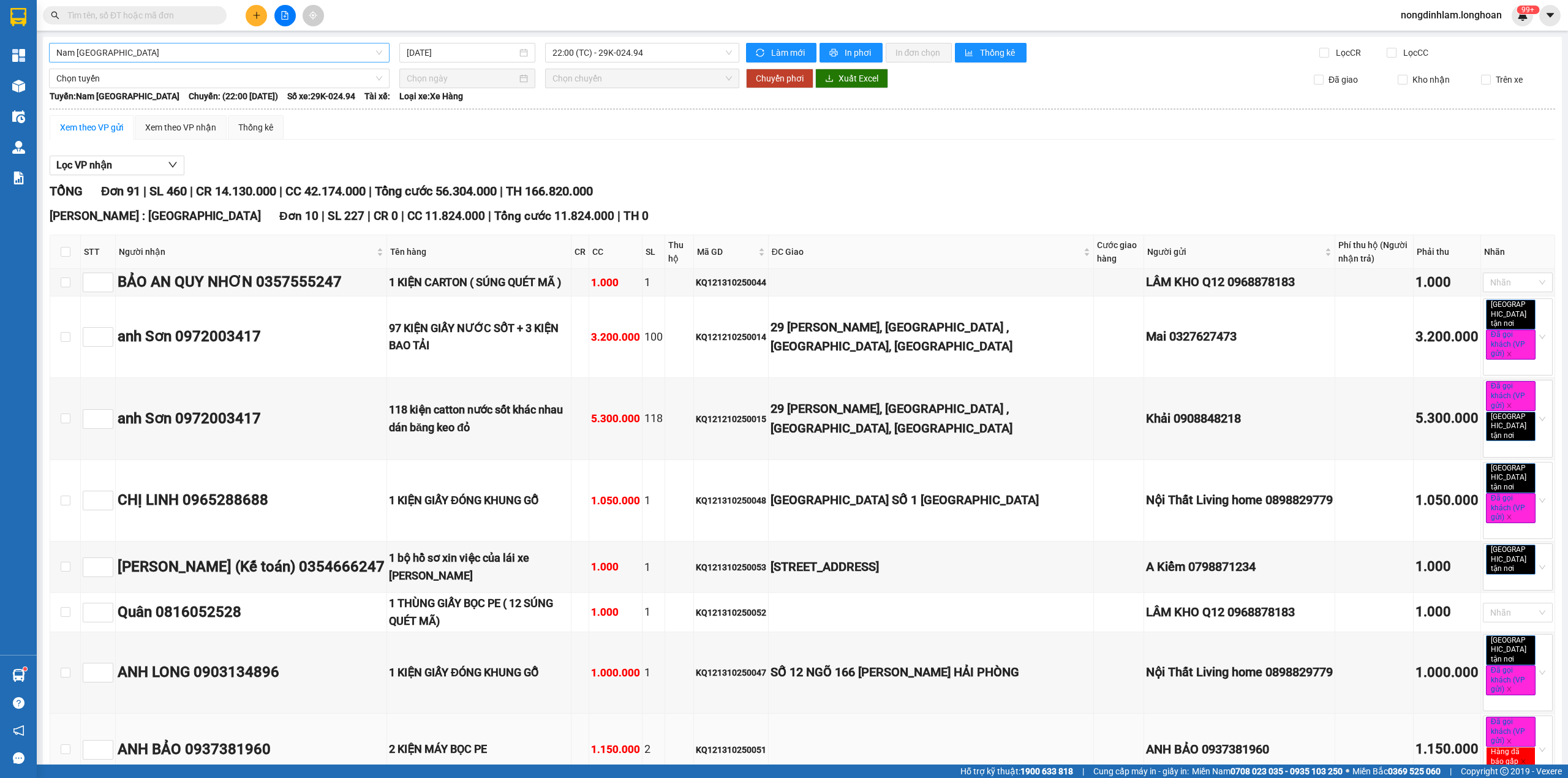
scroll to position [82, 0]
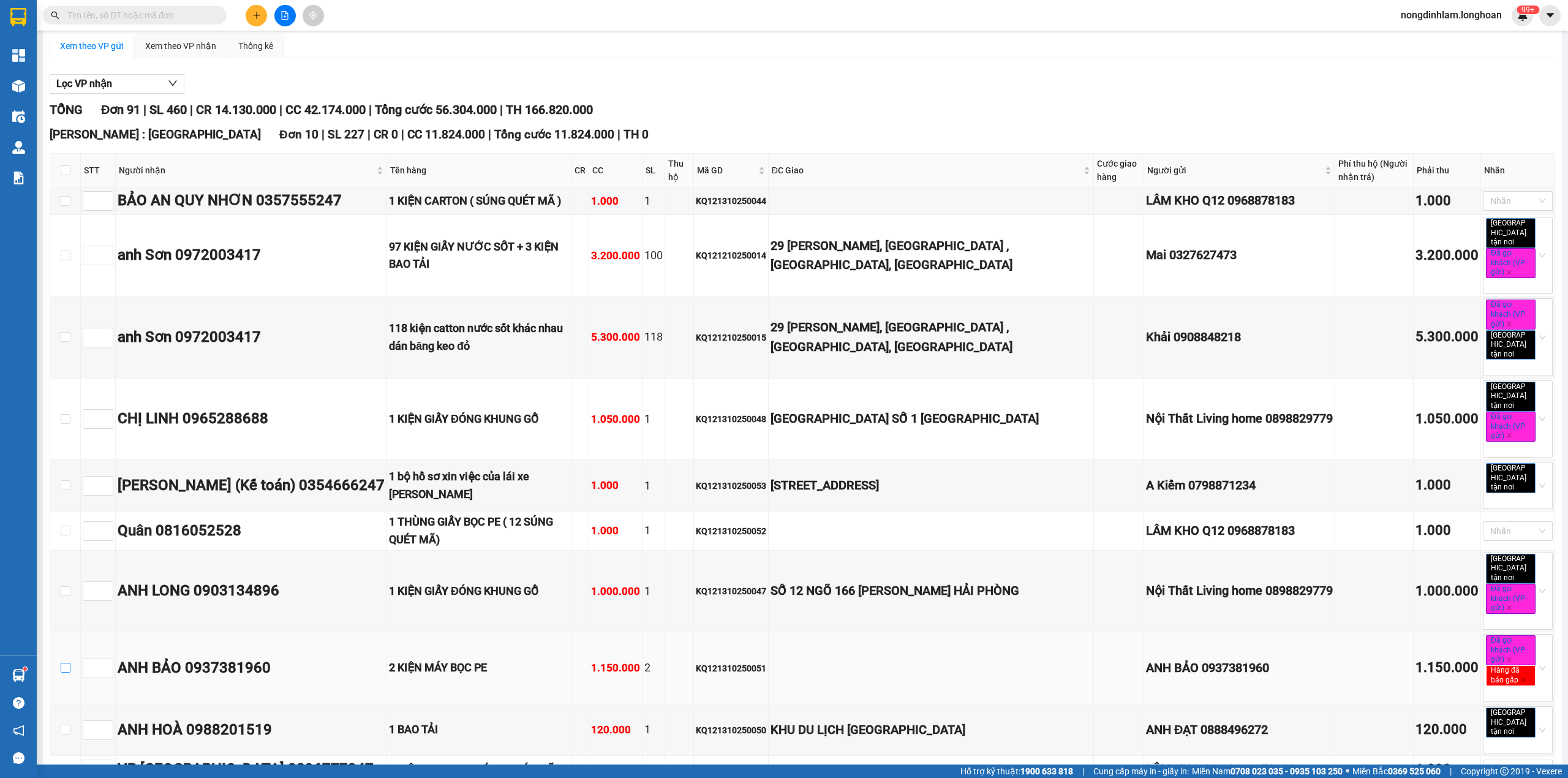
click at [65, 662] on label at bounding box center [65, 668] width 10 height 13
click at [65, 663] on input "checkbox" at bounding box center [65, 668] width 10 height 10
checkbox input "true"
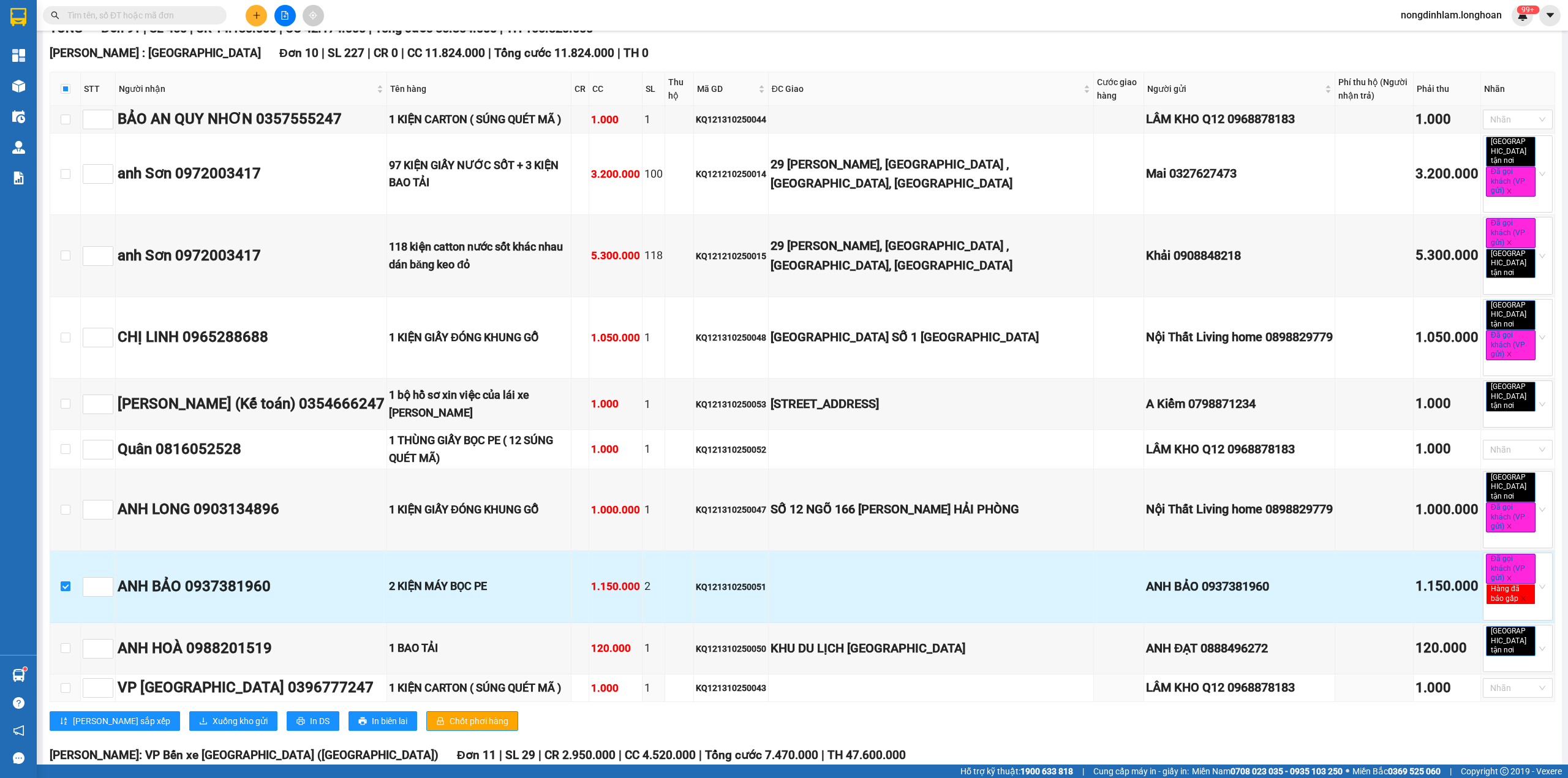
scroll to position [245, 0]
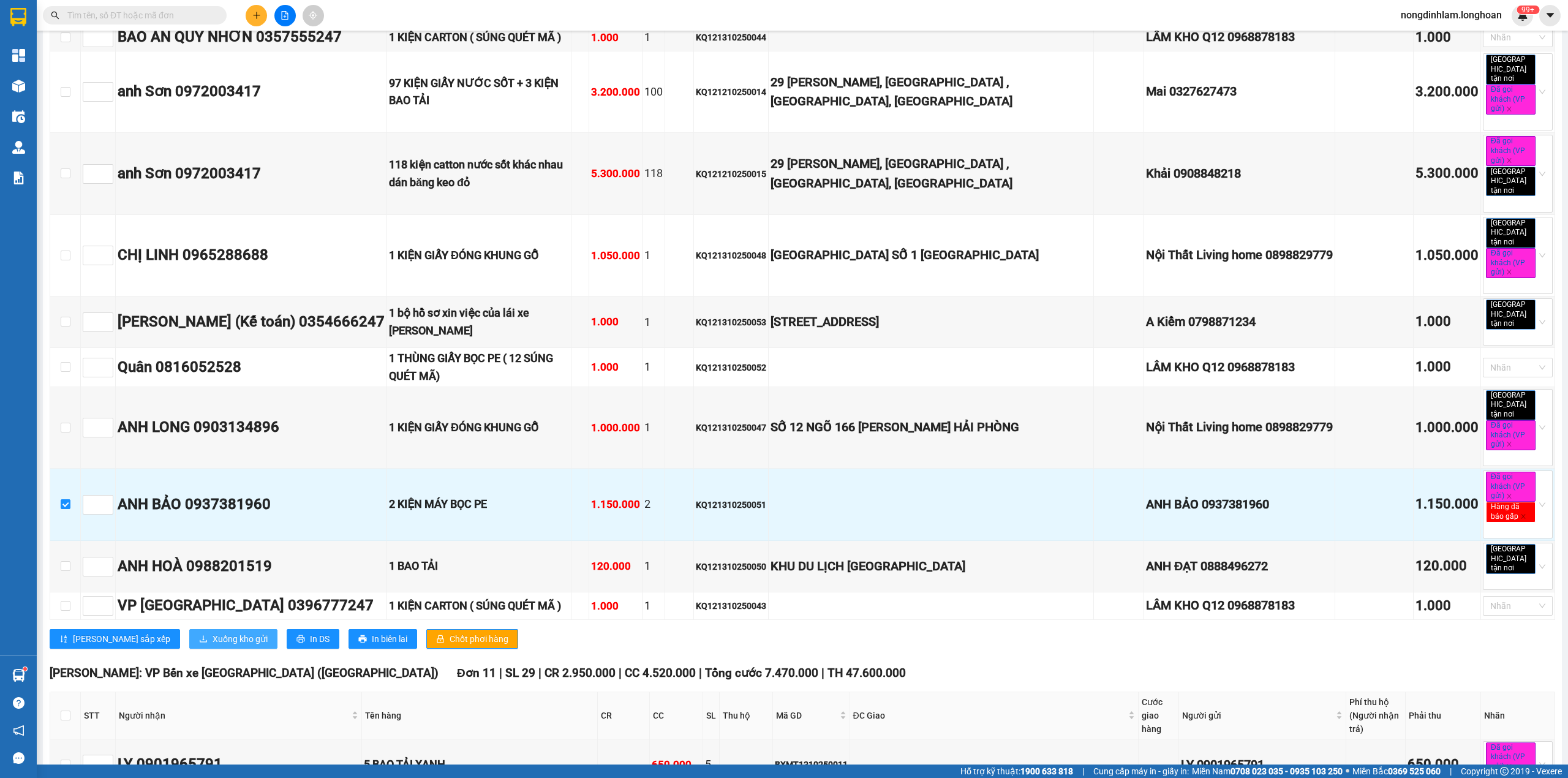
click at [213, 632] on span "Xuống kho gửi" at bounding box center [240, 639] width 55 height 13
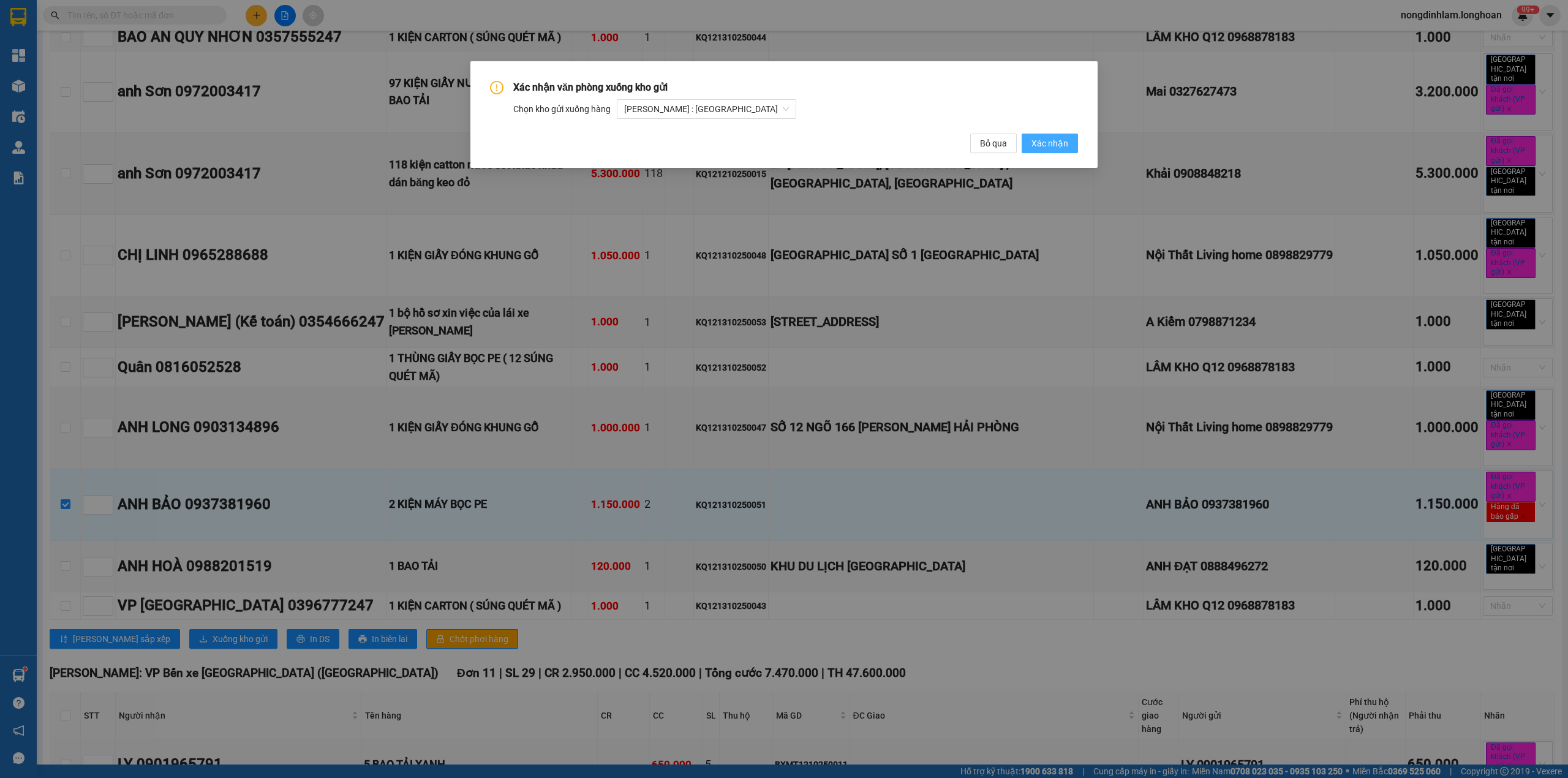
click at [1054, 141] on span "Xác nhận" at bounding box center [1050, 144] width 37 height 13
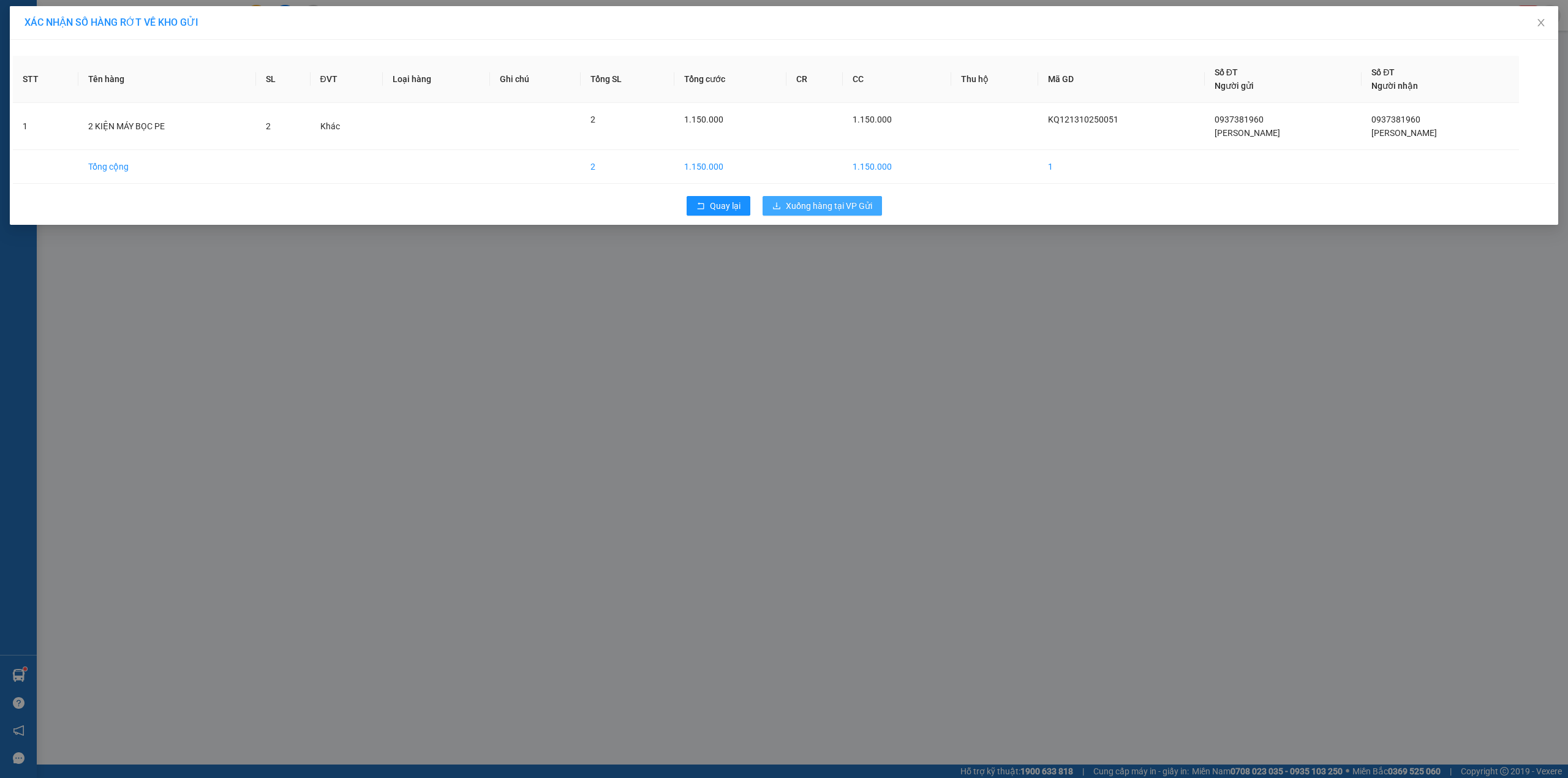
click at [802, 207] on span "Xuống hàng tại VP Gửi" at bounding box center [829, 206] width 86 height 13
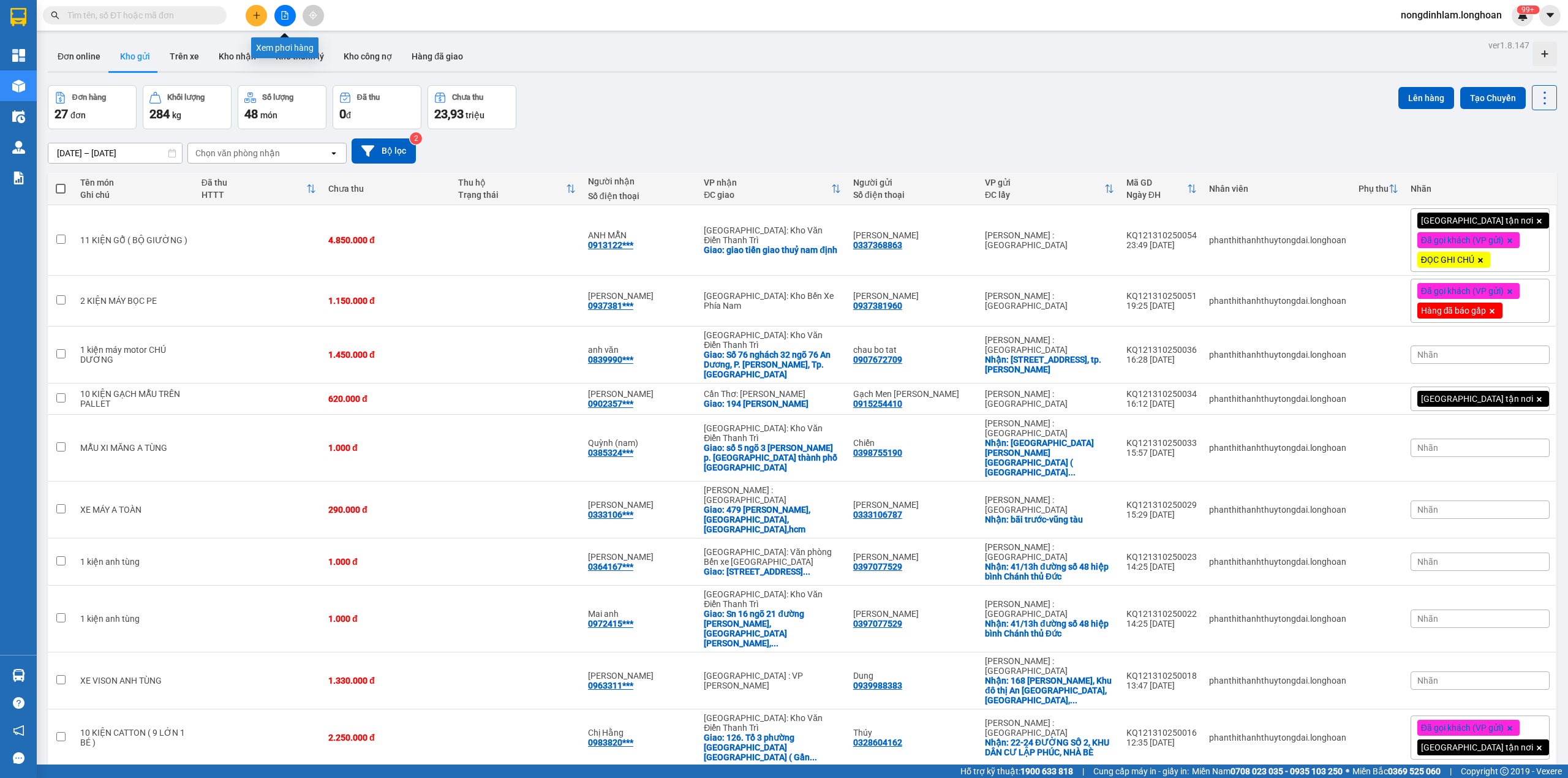
click at [283, 11] on icon "file-add" at bounding box center [285, 15] width 9 height 9
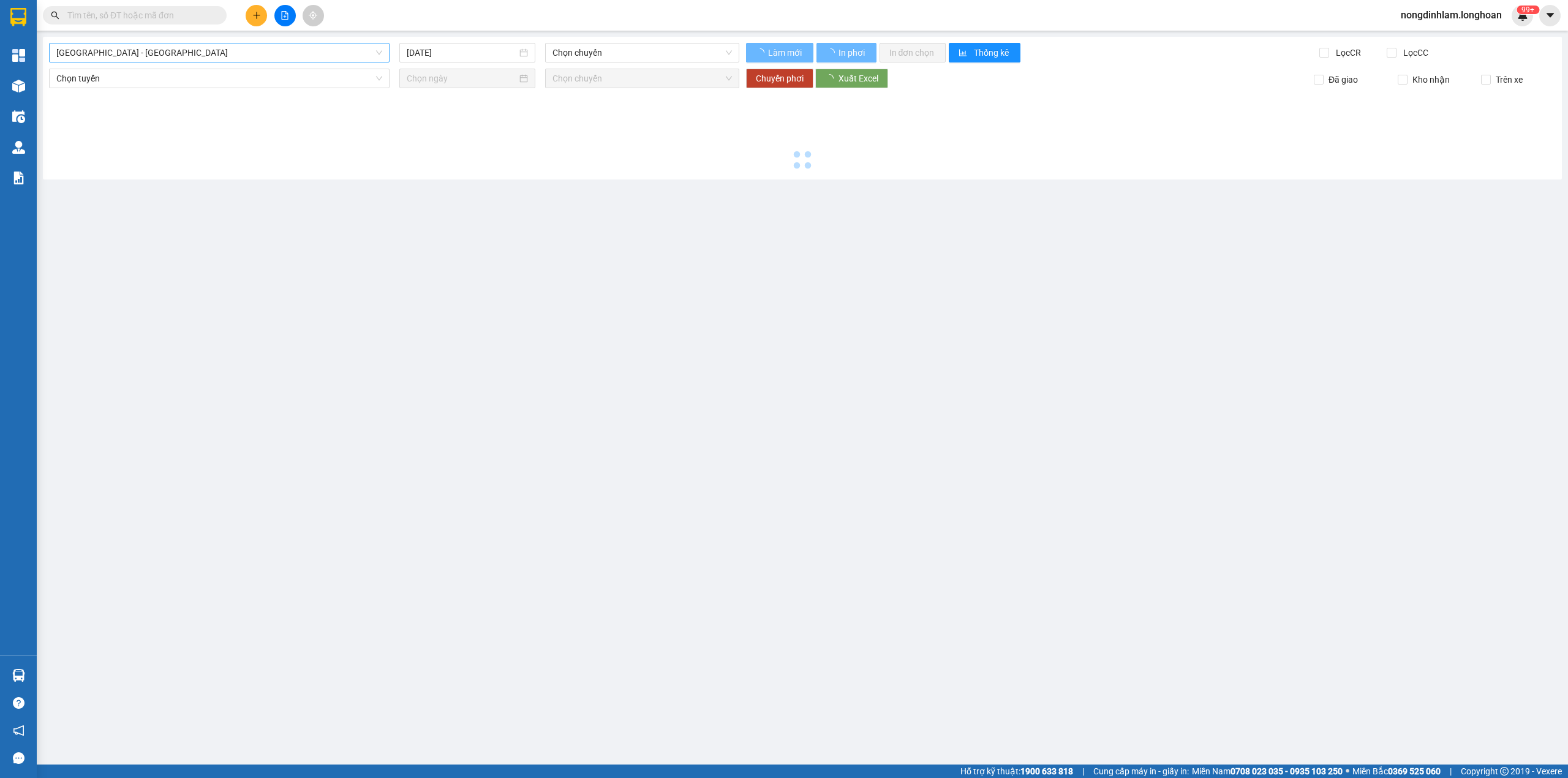
click at [171, 47] on span "[GEOGRAPHIC_DATA] - [GEOGRAPHIC_DATA]" at bounding box center [219, 52] width 326 height 18
type input "[DATE]"
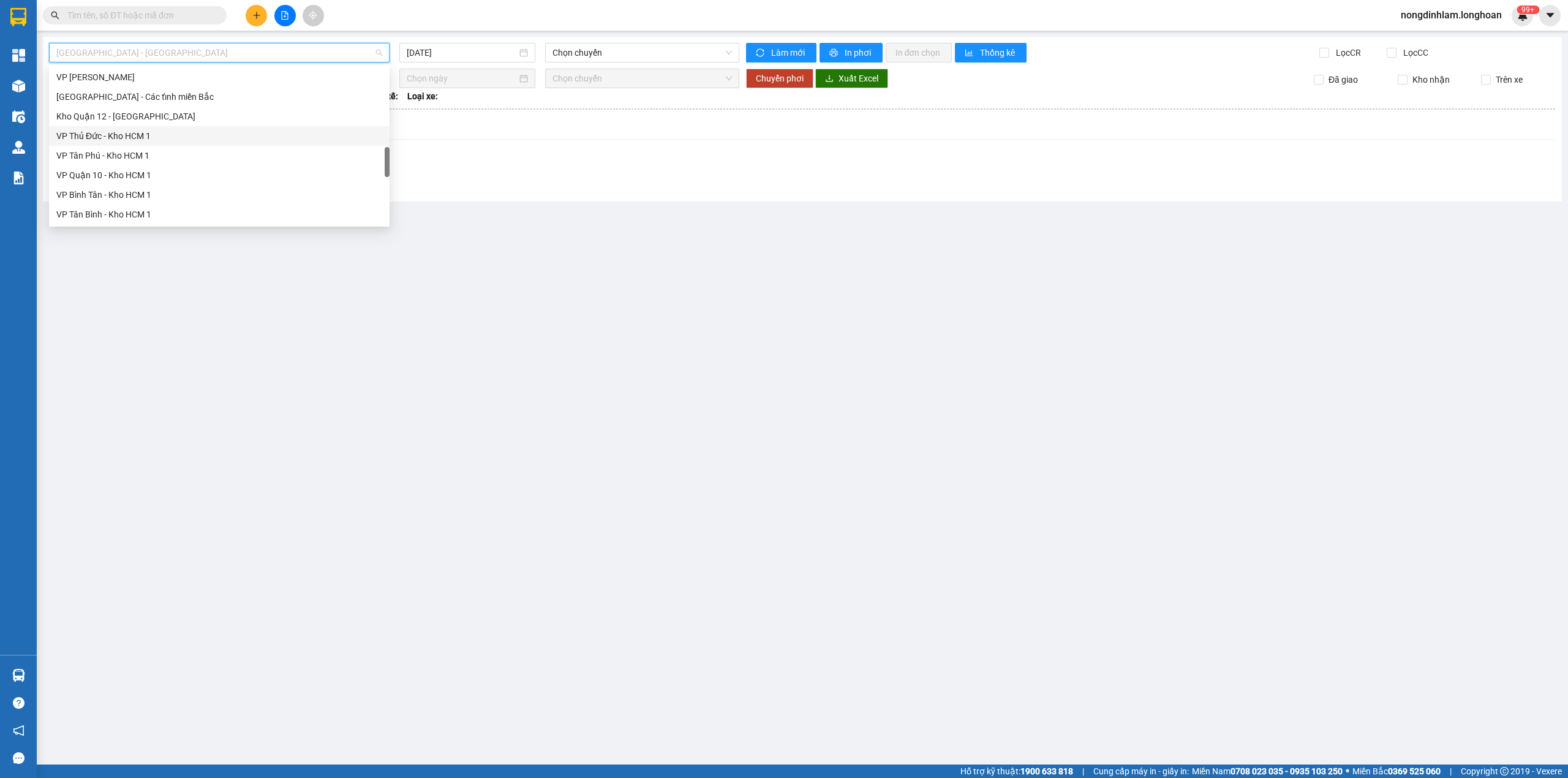
scroll to position [863, 0]
click at [287, 13] on icon "file-add" at bounding box center [285, 15] width 9 height 9
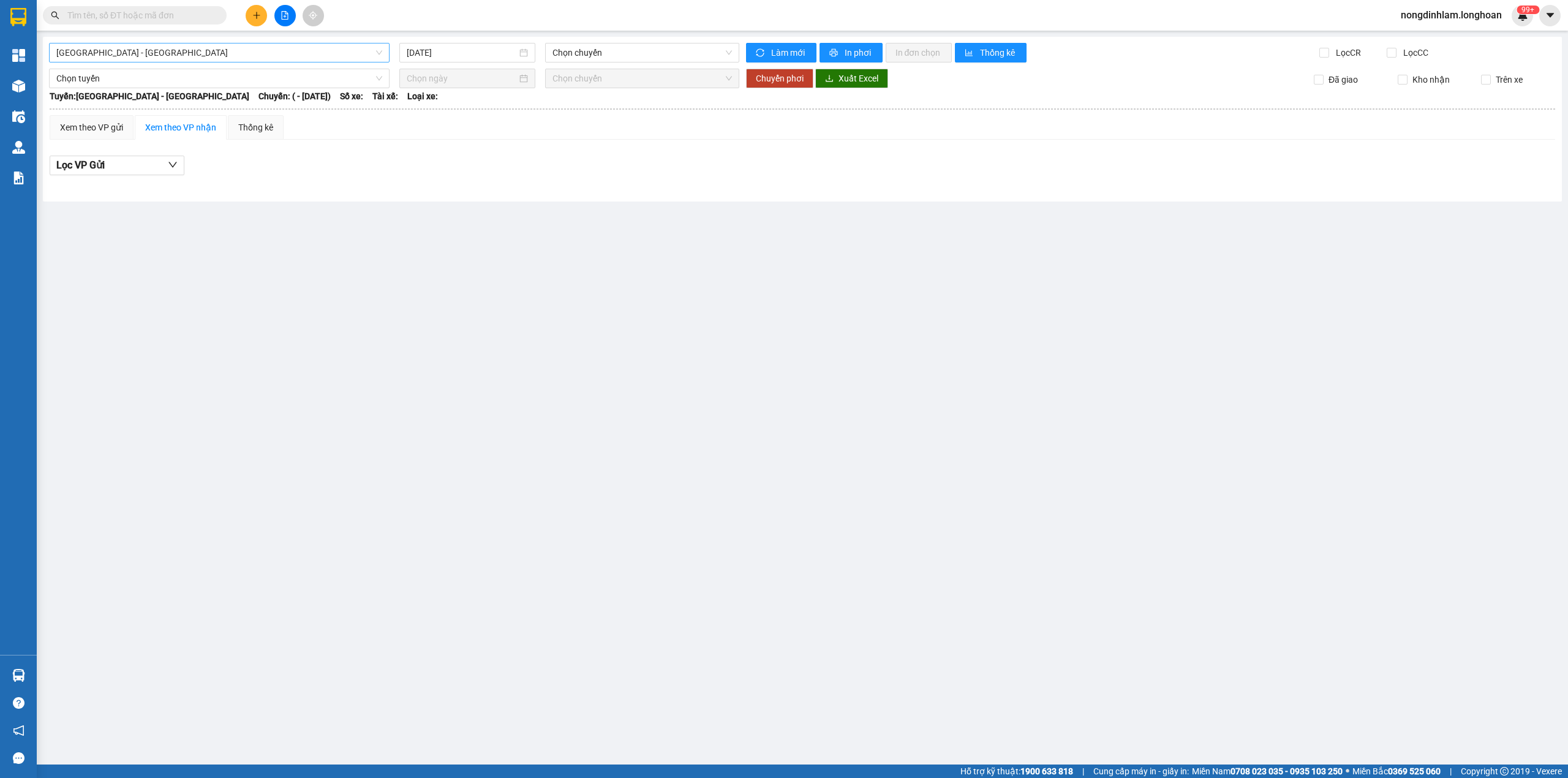
click at [123, 46] on span "[GEOGRAPHIC_DATA] - [GEOGRAPHIC_DATA]" at bounding box center [219, 52] width 326 height 18
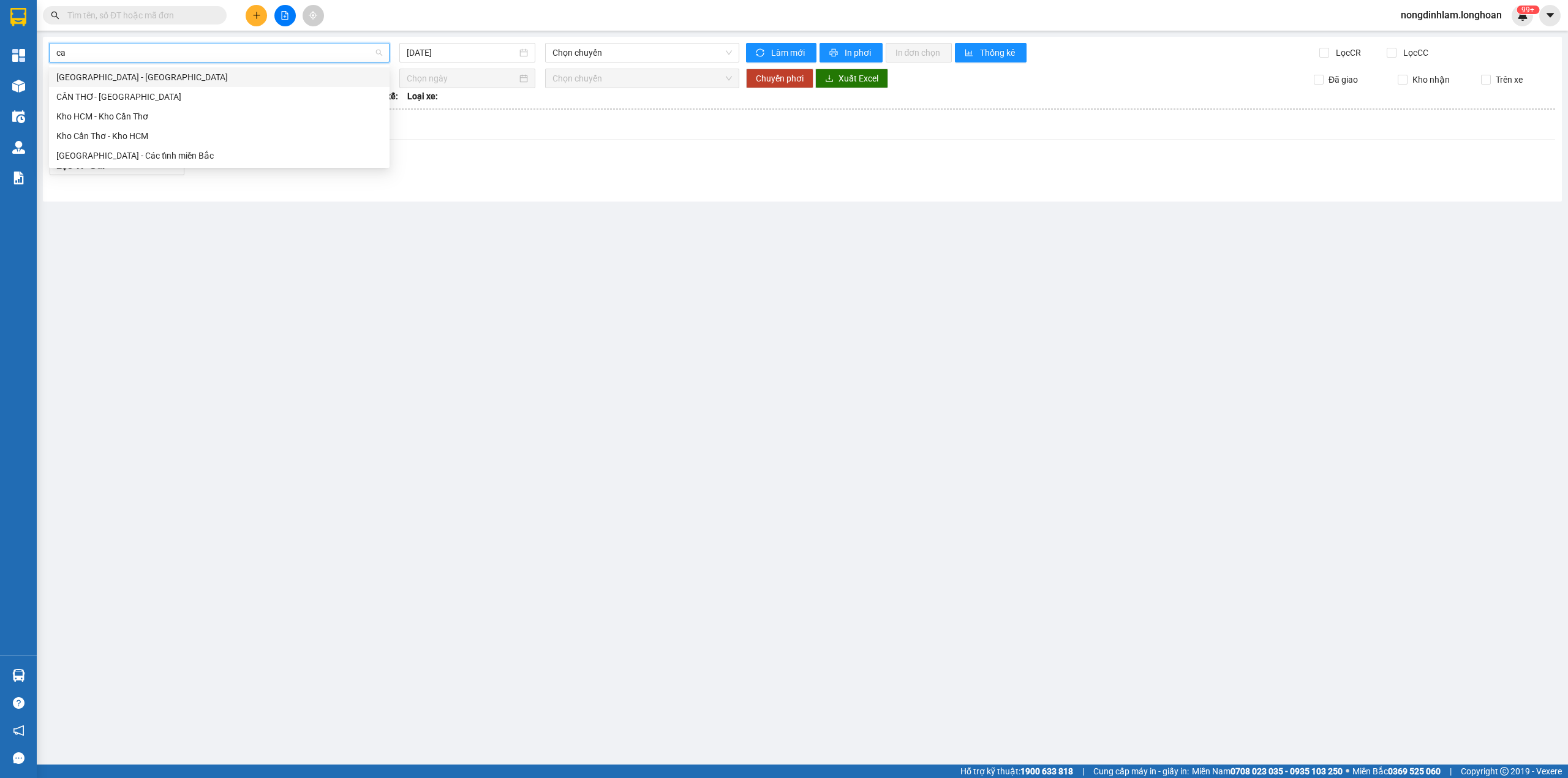
scroll to position [0, 0]
type input "cần"
click at [141, 142] on div "Kho Cần Thơ - Kho HCM" at bounding box center [219, 136] width 326 height 13
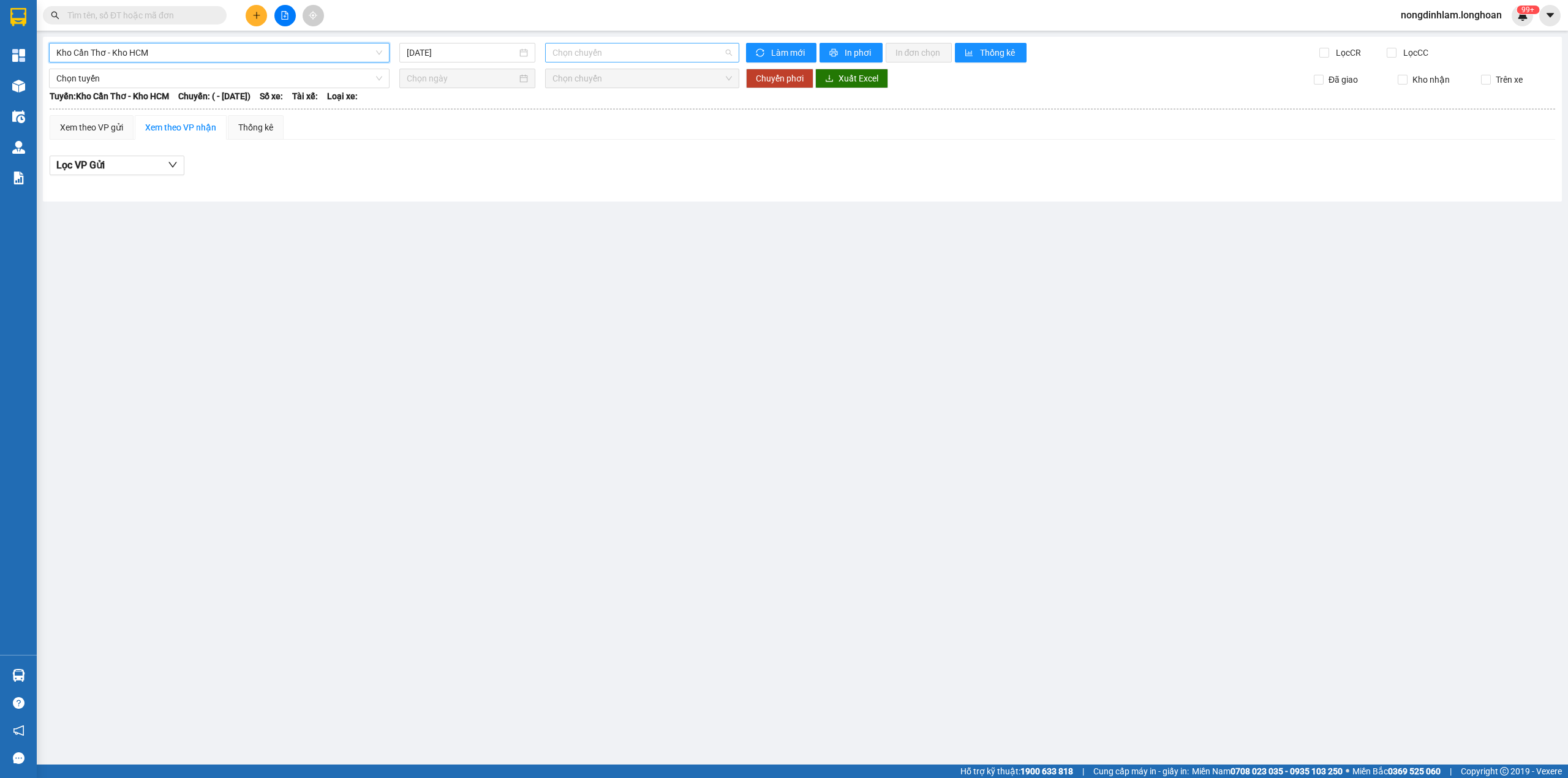
click at [619, 52] on span "Chọn chuyến" at bounding box center [642, 52] width 180 height 18
click at [437, 57] on input "[DATE]" at bounding box center [462, 52] width 110 height 13
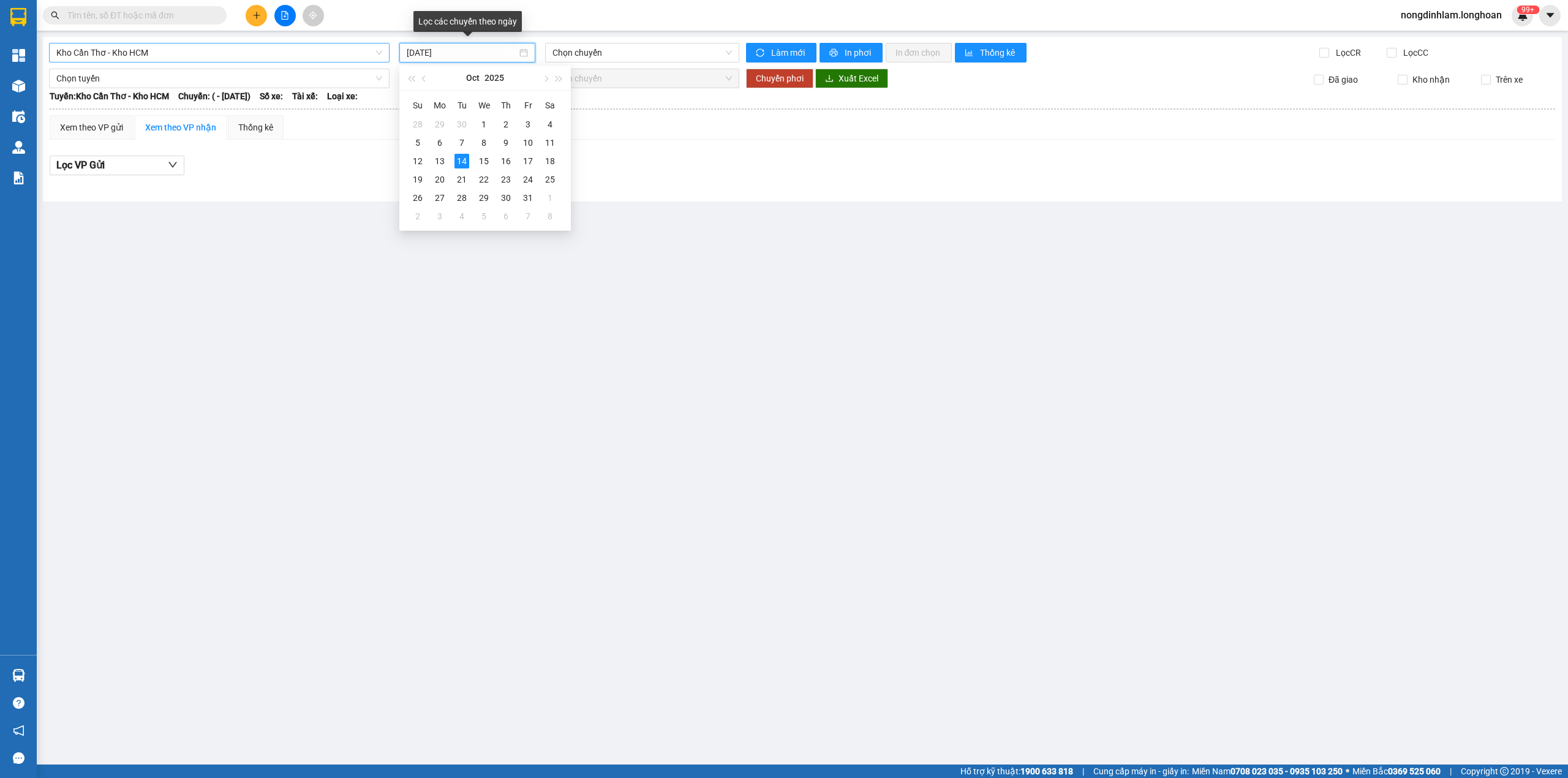
click at [437, 57] on input "[DATE]" at bounding box center [462, 52] width 110 height 13
click at [638, 57] on span "Chọn chuyến" at bounding box center [642, 52] width 180 height 18
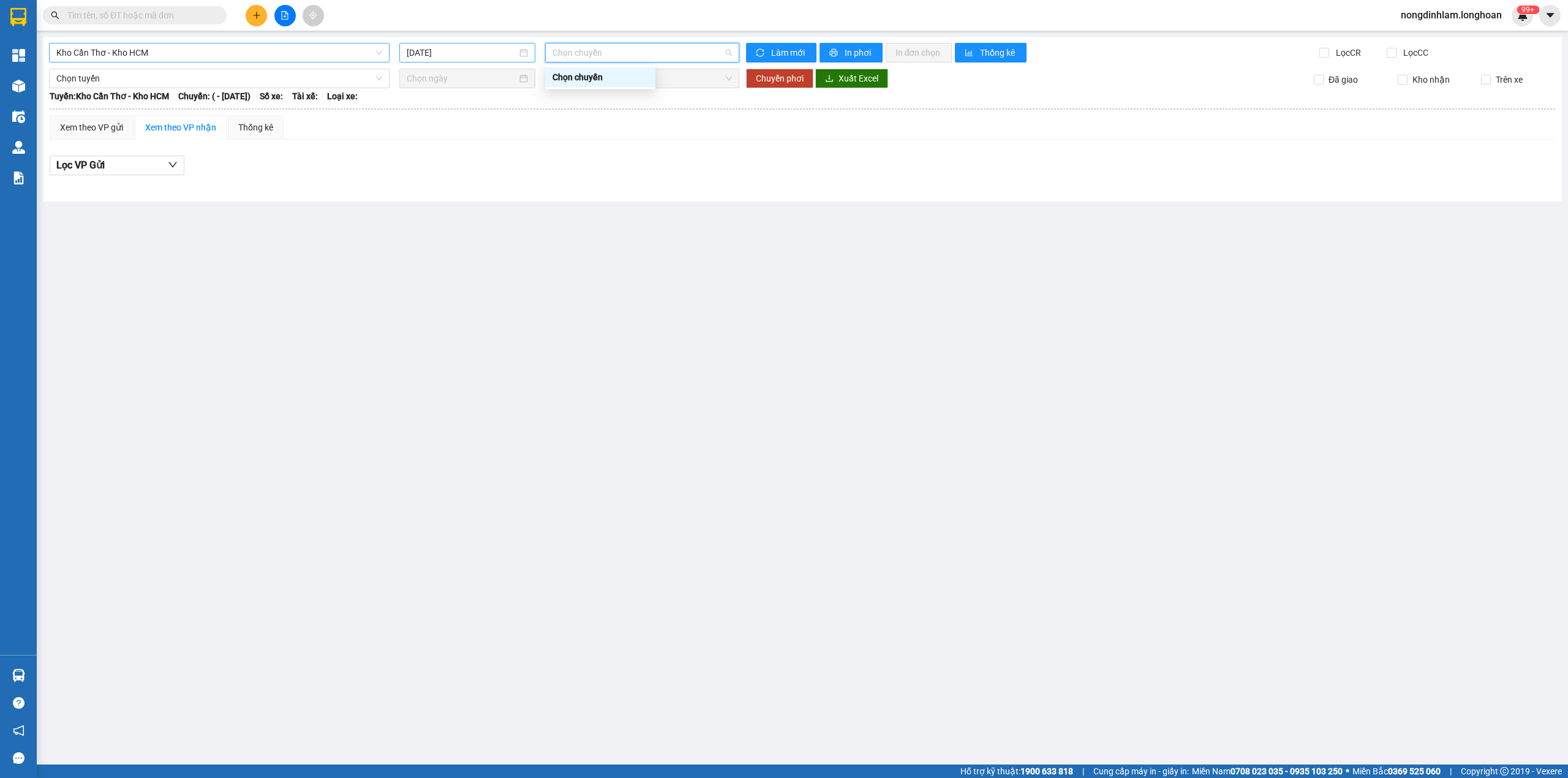
click at [488, 57] on input "[DATE]" at bounding box center [462, 52] width 110 height 13
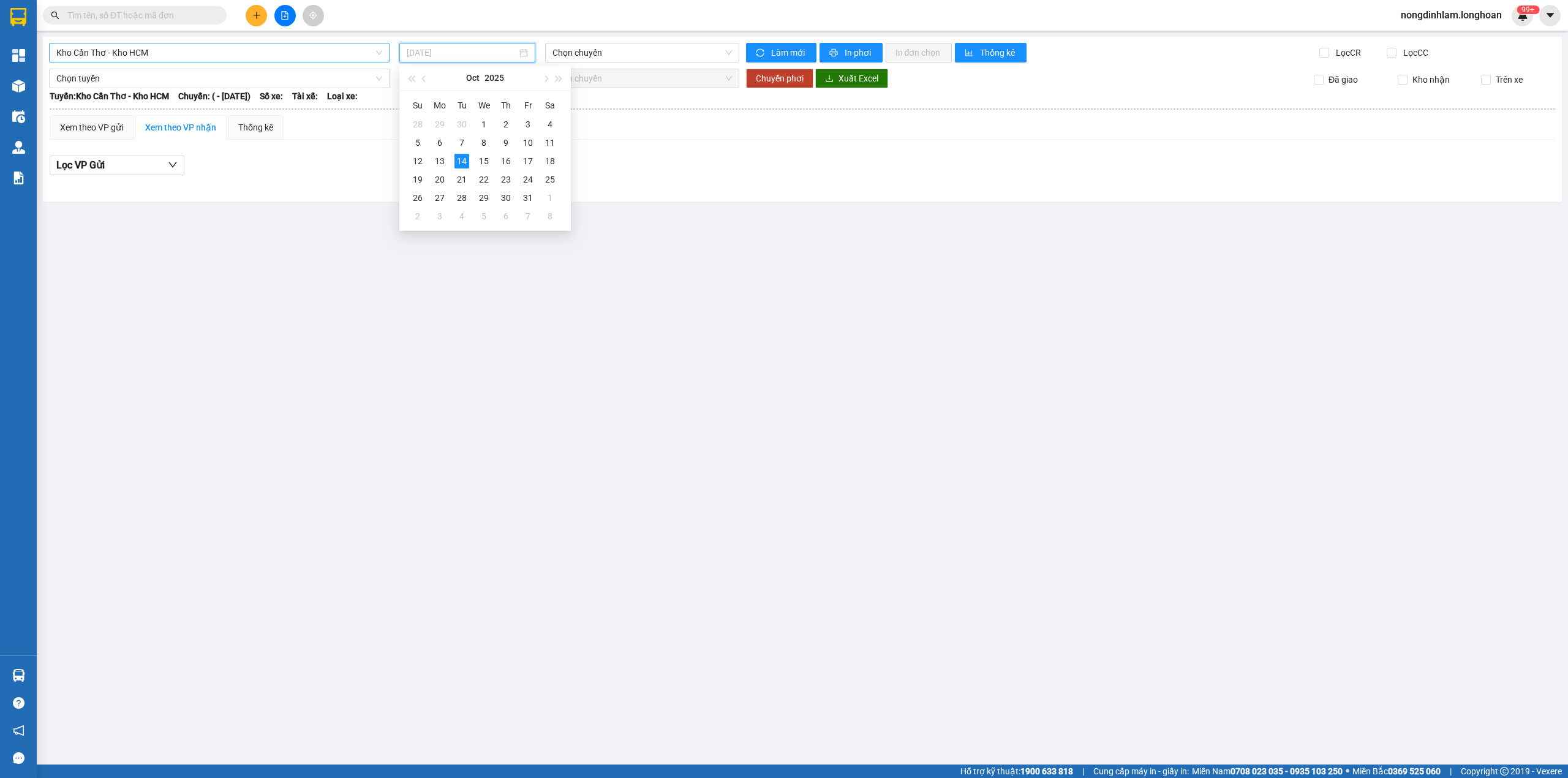
type input "[DATE]"
click at [262, 278] on main "Kho Cần Thơ - Kho HCM 14/10/2025 Chọn chuyến Làm mới In phơi In đơn chọn Thống …" at bounding box center [784, 382] width 1568 height 765
click at [163, 20] on input "text" at bounding box center [140, 15] width 144 height 13
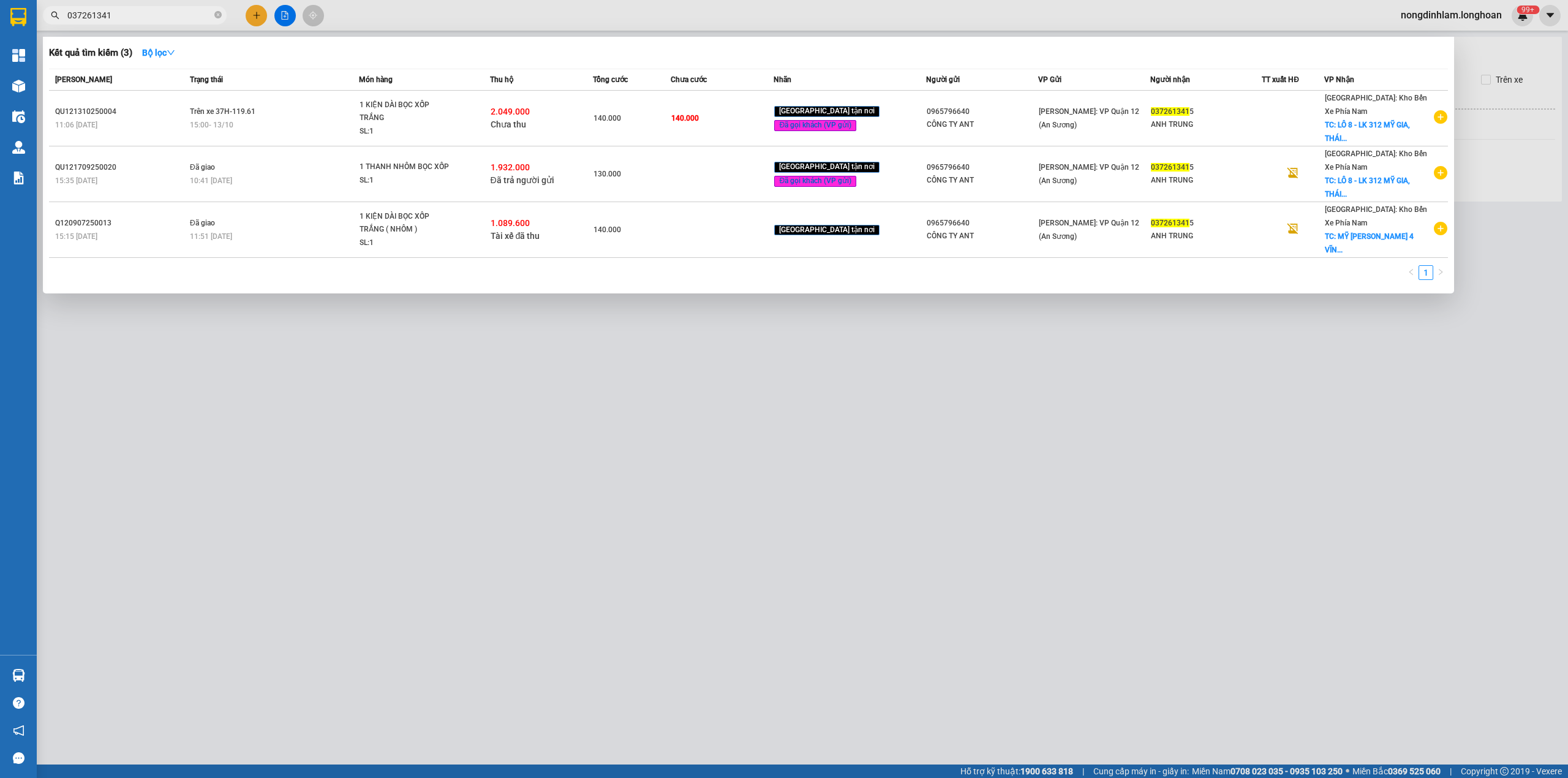
type input "0372613415"
